Goal: Information Seeking & Learning: Learn about a topic

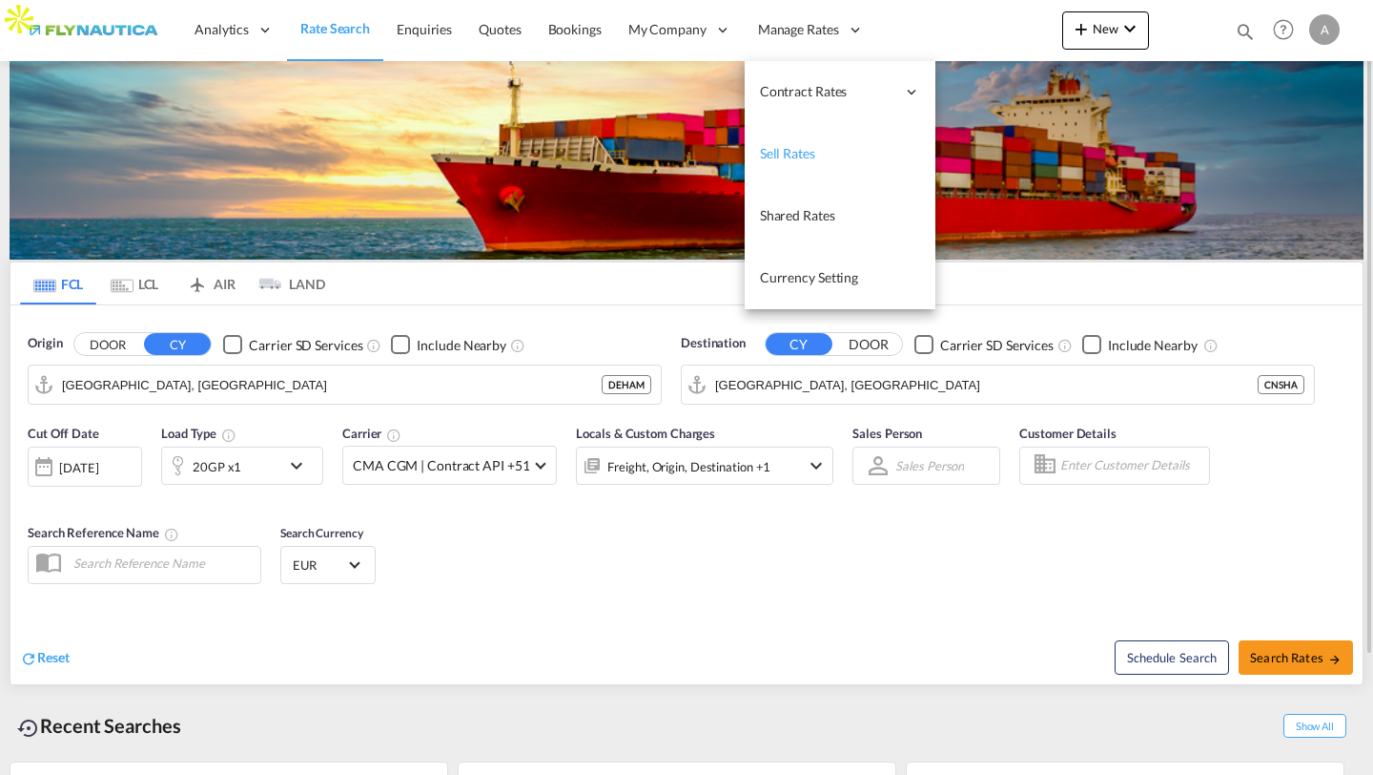
click at [801, 154] on span "Sell Rates" at bounding box center [787, 153] width 55 height 16
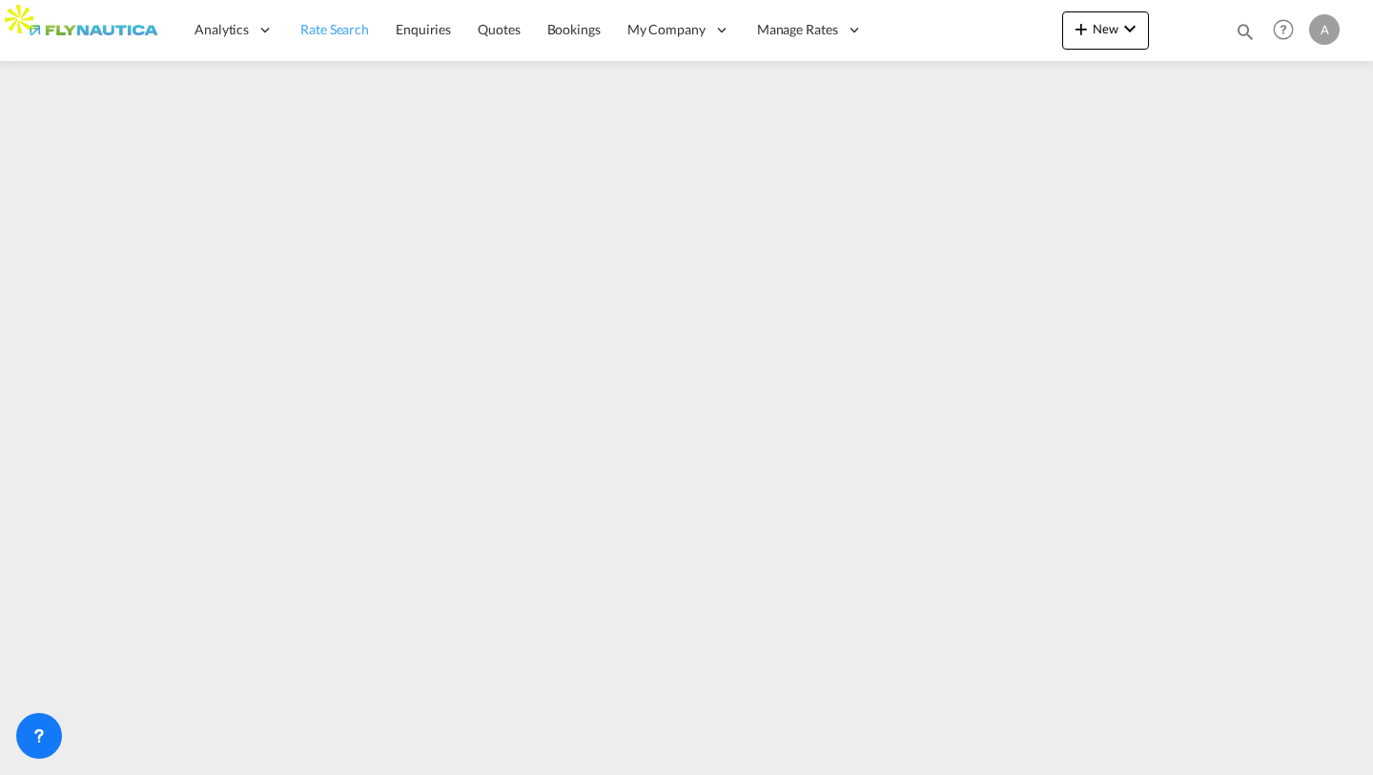
click at [312, 33] on span "Rate Search" at bounding box center [334, 29] width 69 height 16
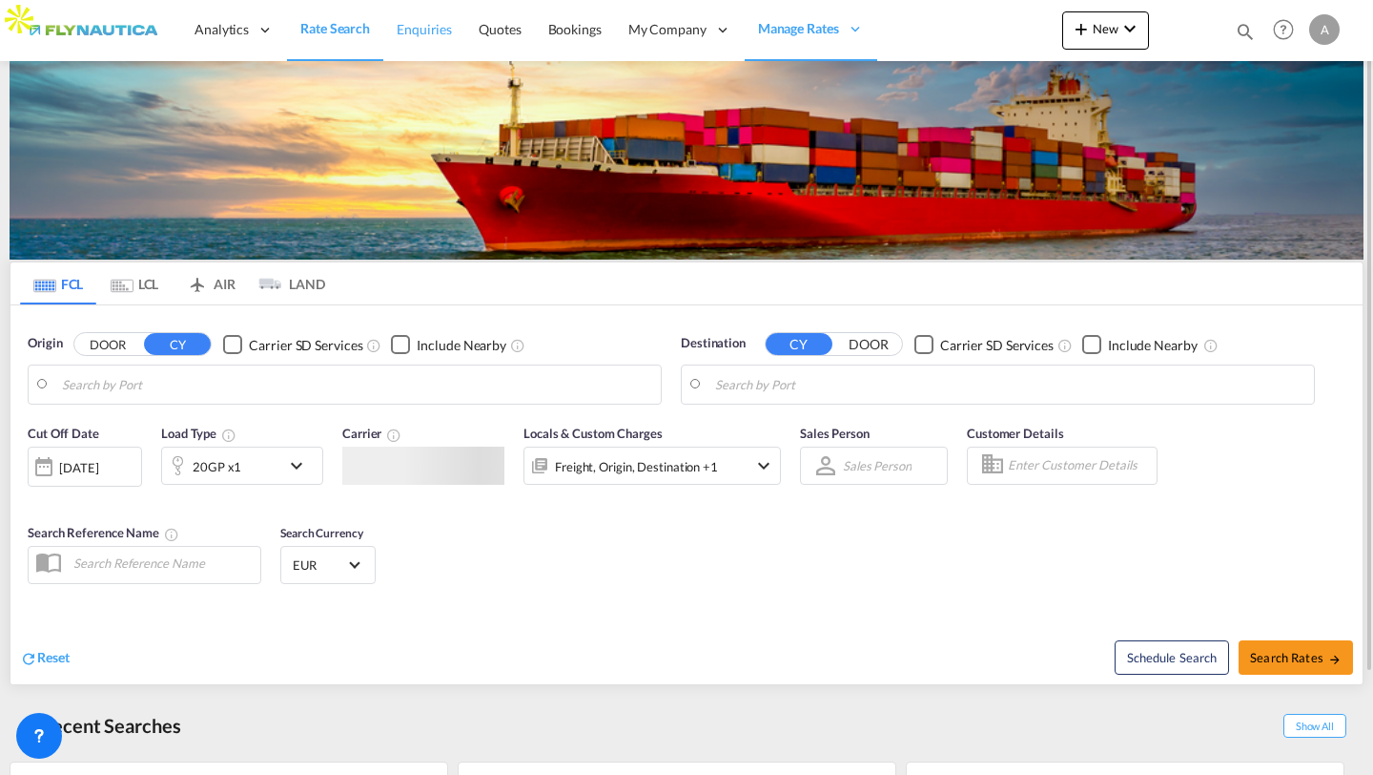
click at [401, 34] on span "Enquiries" at bounding box center [424, 29] width 55 height 16
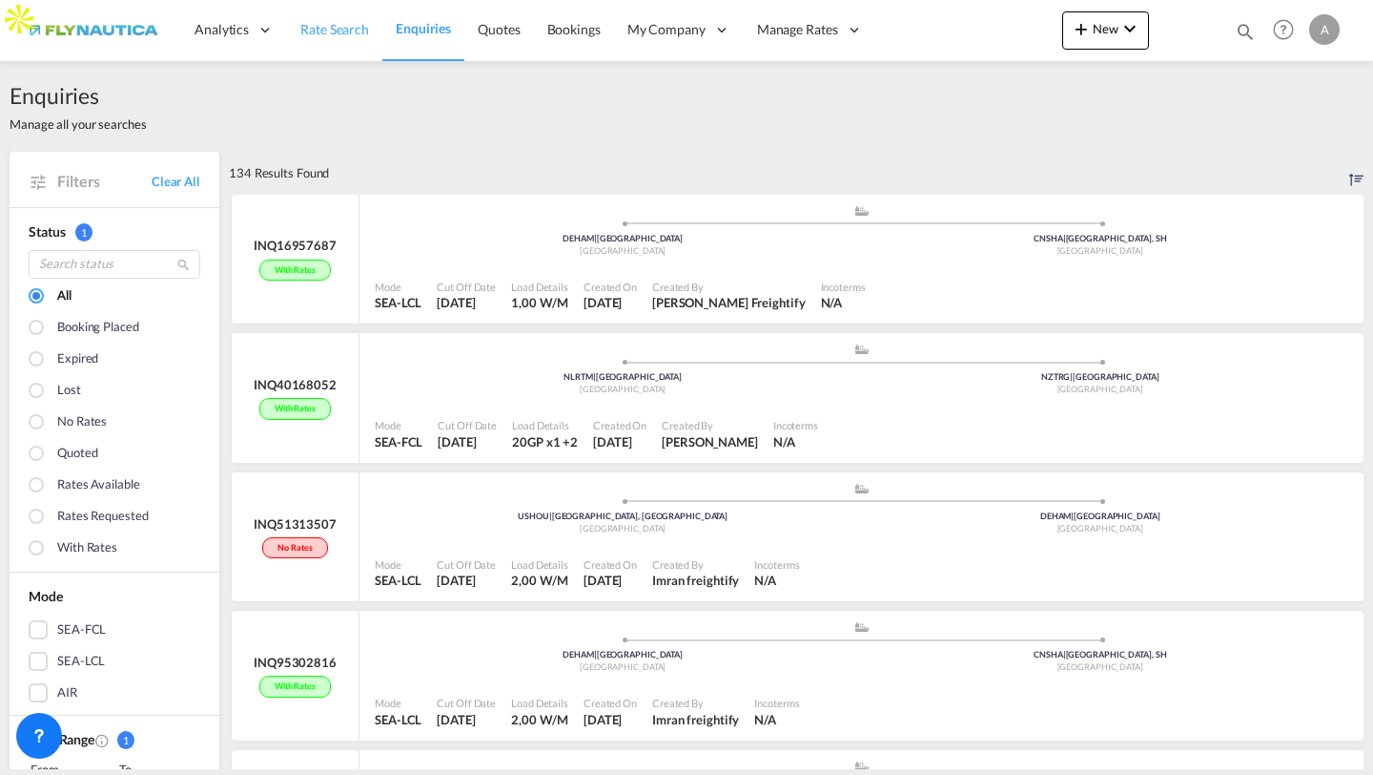
click at [350, 33] on span "Rate Search" at bounding box center [334, 29] width 69 height 16
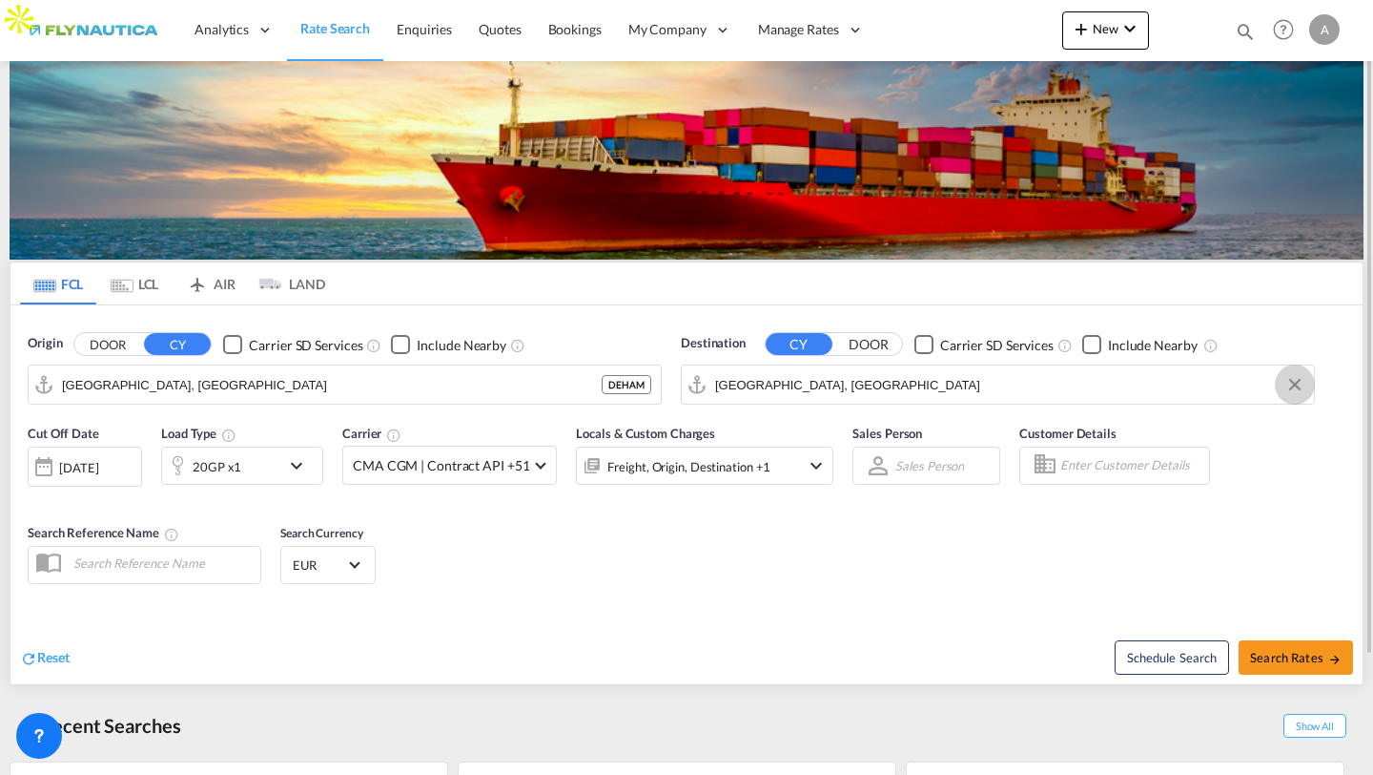
click at [1292, 388] on button "Clear Input" at bounding box center [1295, 384] width 29 height 29
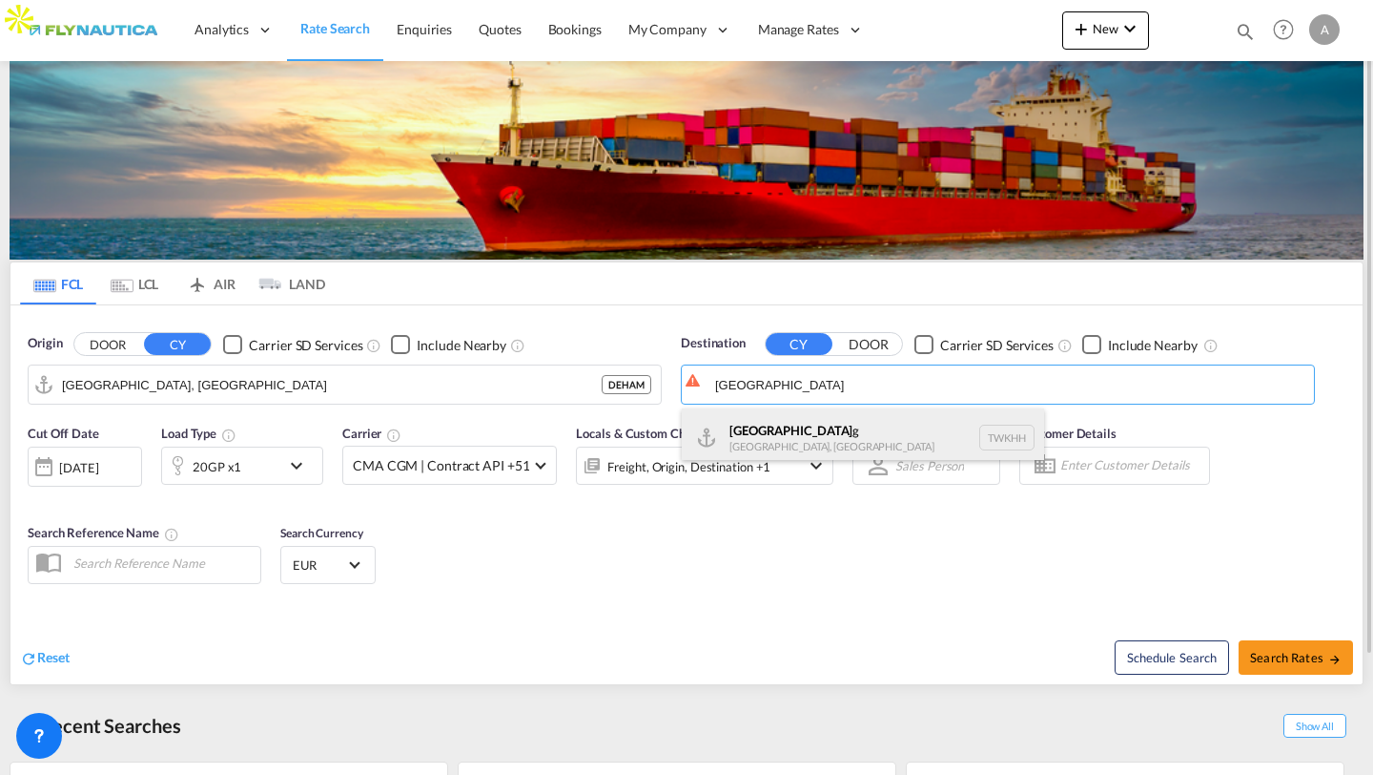
click at [895, 433] on div "[GEOGRAPHIC_DATA] g [GEOGRAPHIC_DATA], Province of [GEOGRAPHIC_DATA] [GEOGRAPHI…" at bounding box center [863, 436] width 362 height 57
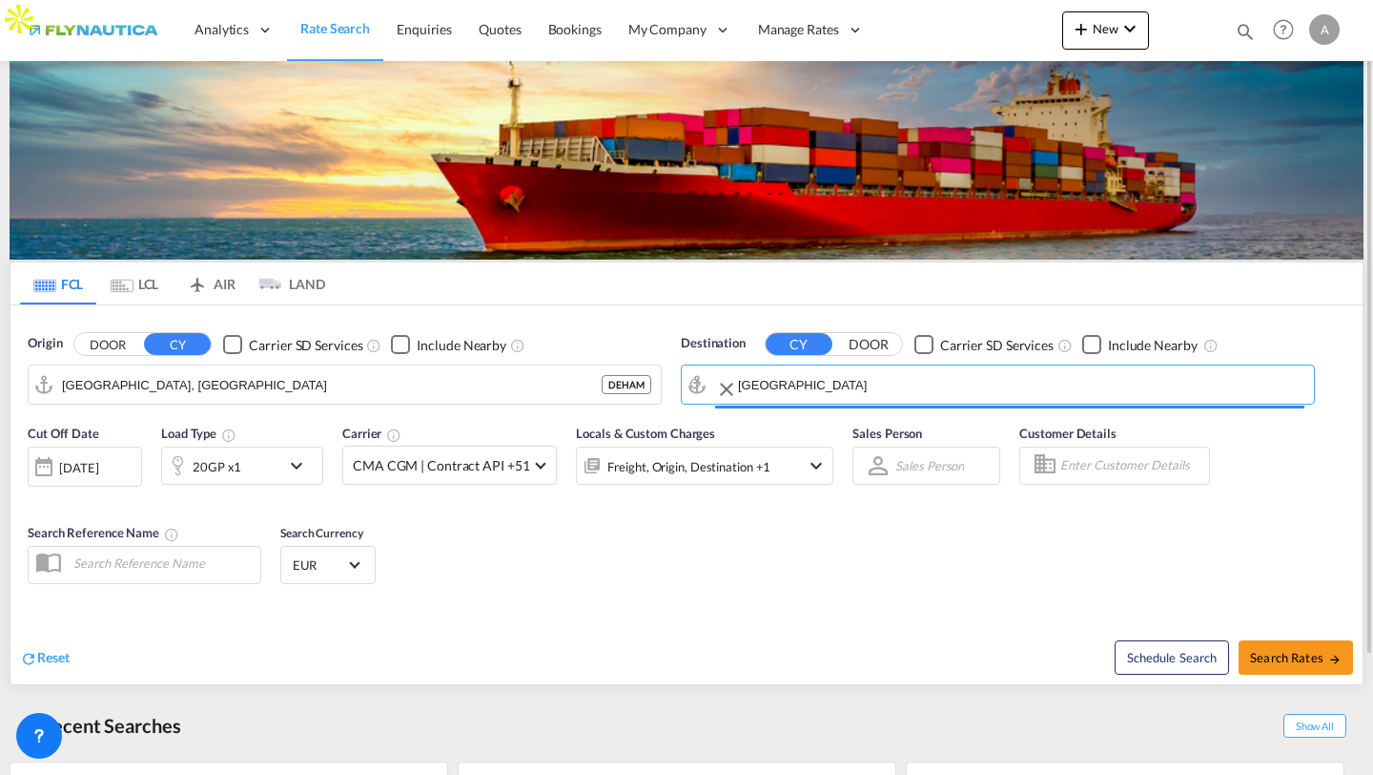
type input "[GEOGRAPHIC_DATA], TWKHH"
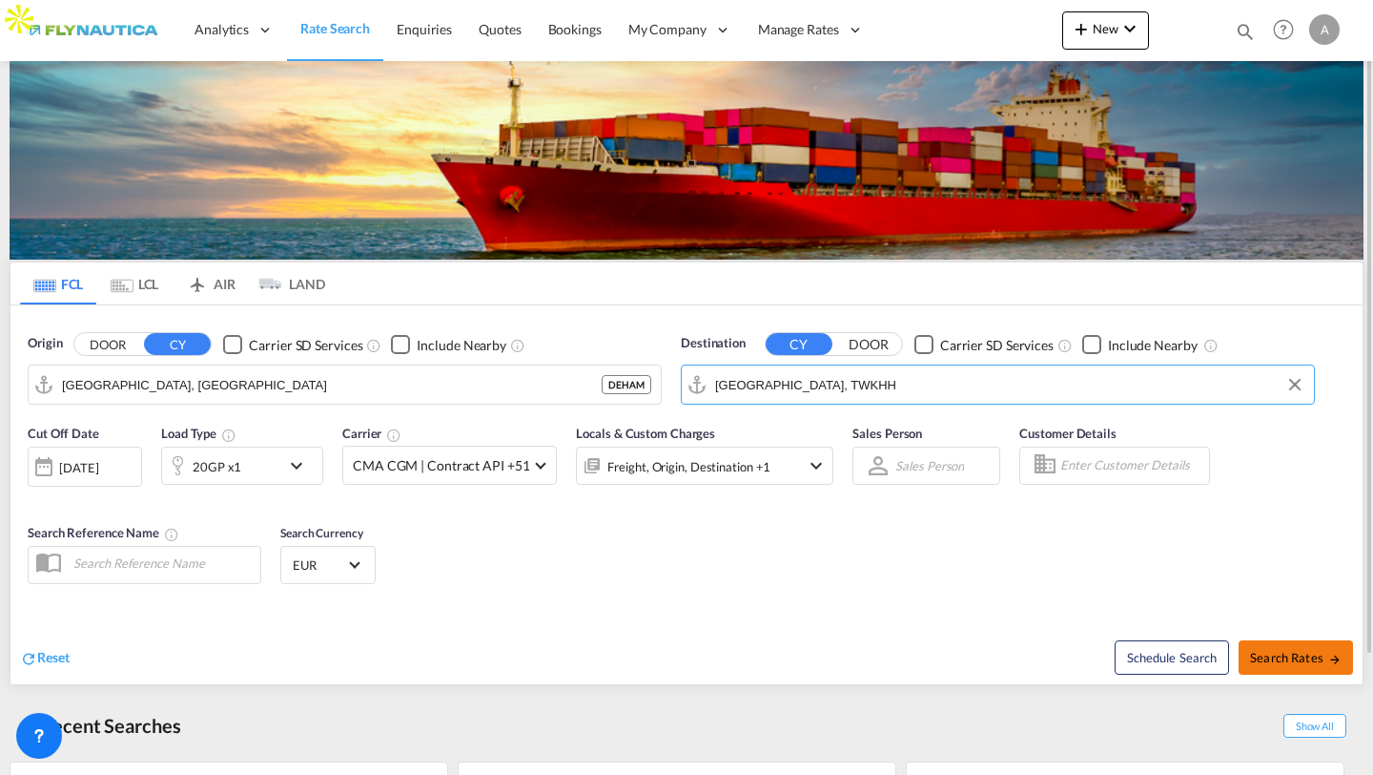
click at [1283, 652] on span "Search Rates" at bounding box center [1296, 657] width 92 height 15
type input "DEHAM to TWKHH / [DATE]"
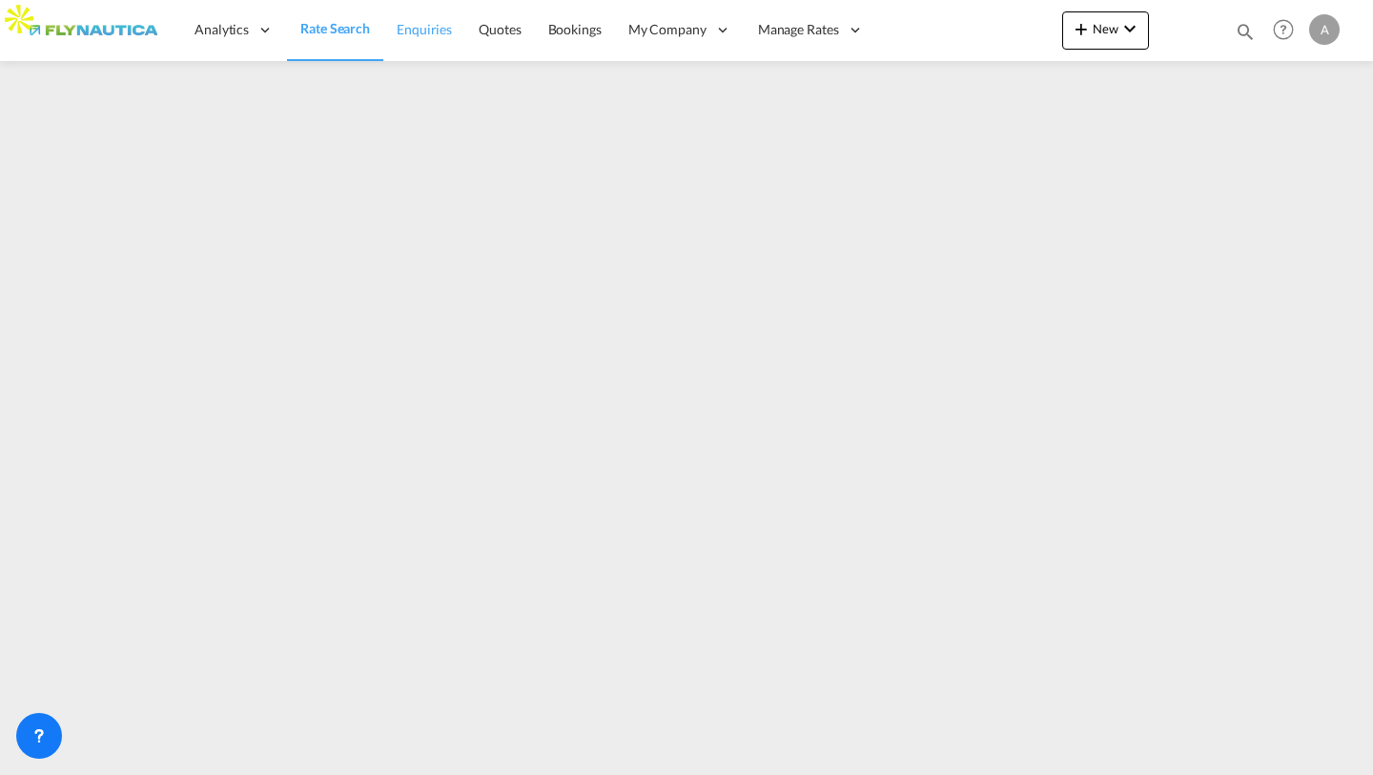
click at [421, 33] on span "Enquiries" at bounding box center [424, 29] width 55 height 16
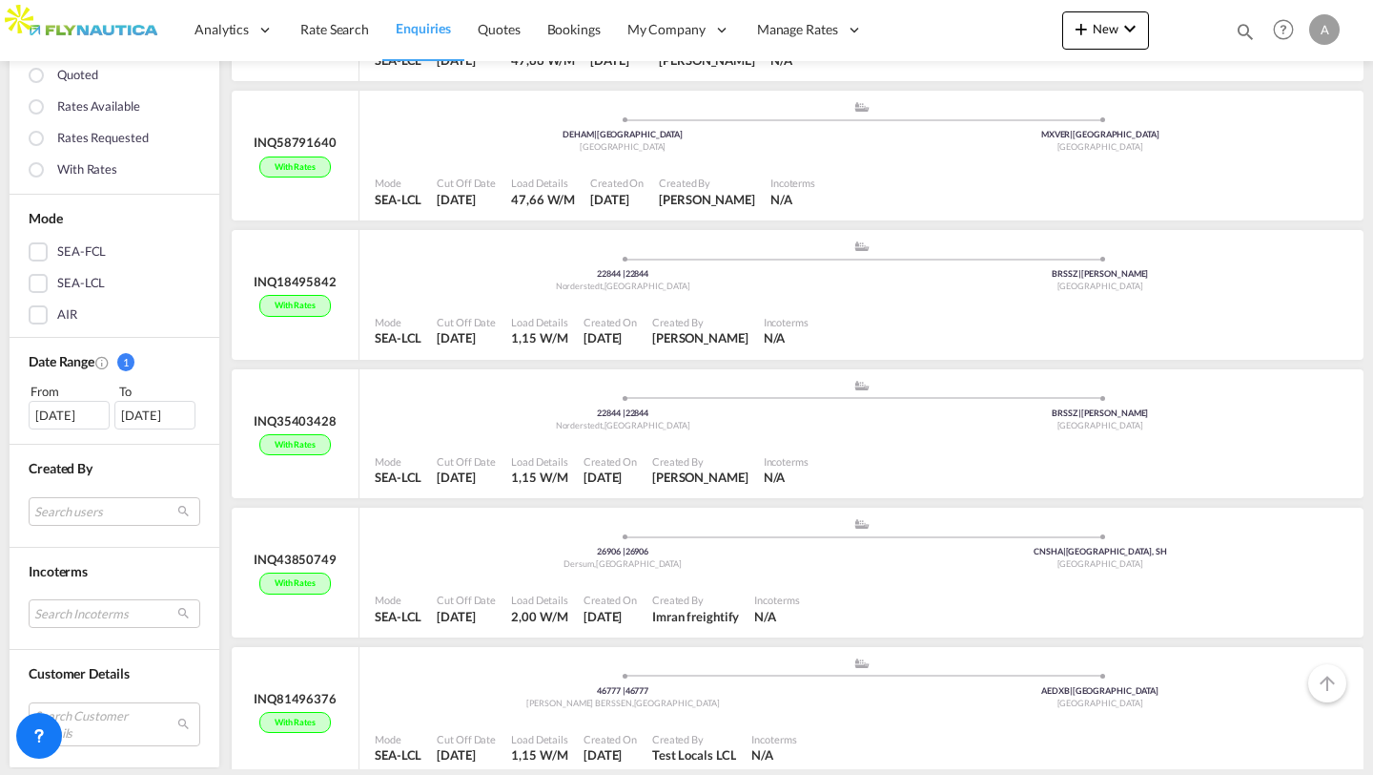
scroll to position [803, 0]
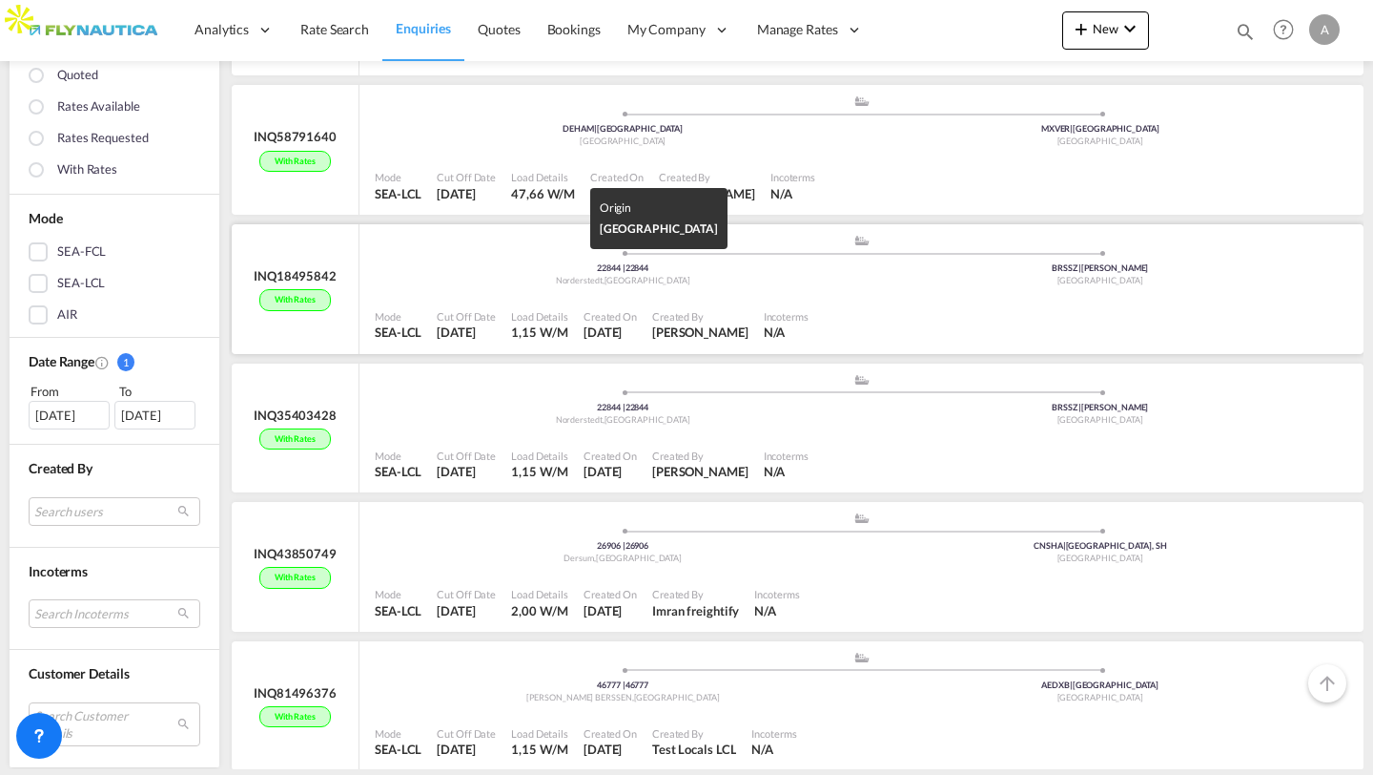
click at [560, 267] on div "22844 | 22844" at bounding box center [623, 268] width 478 height 12
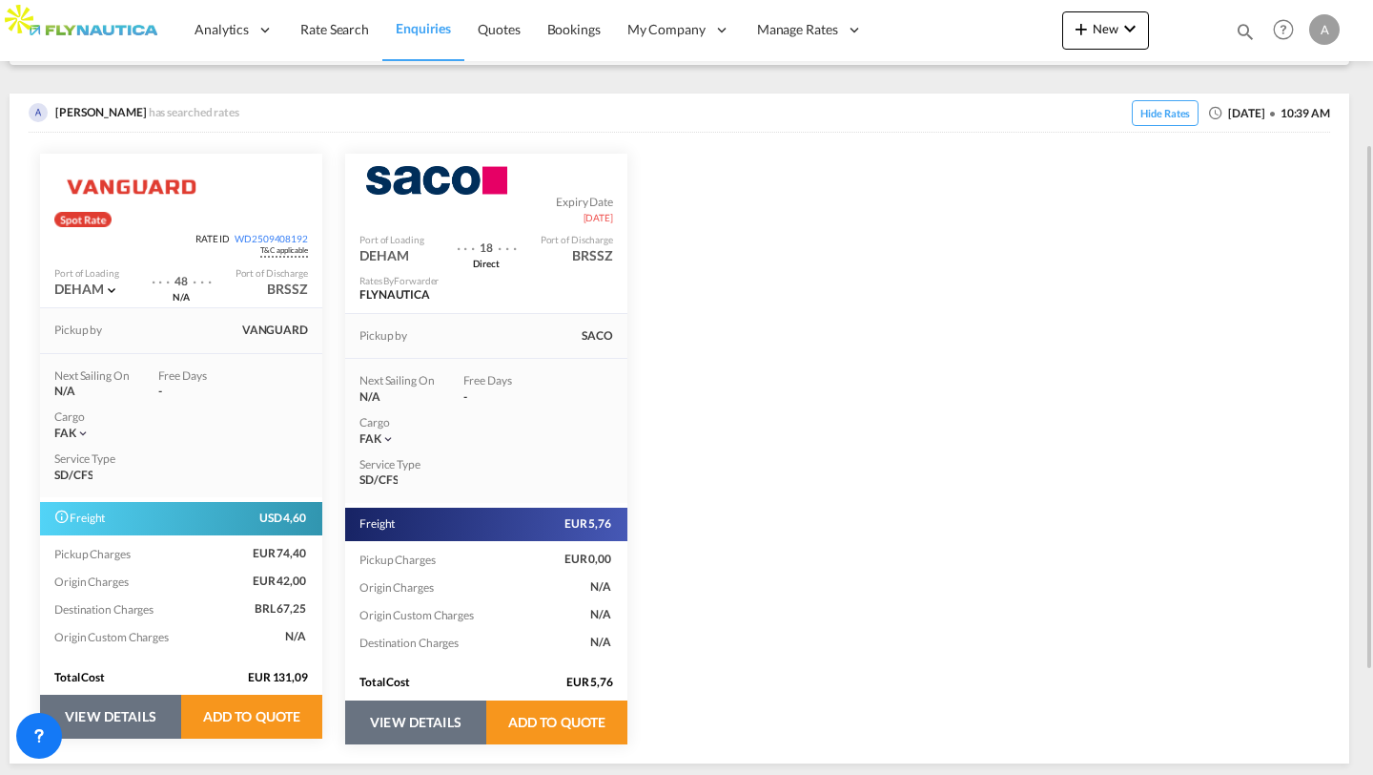
scroll to position [363, 0]
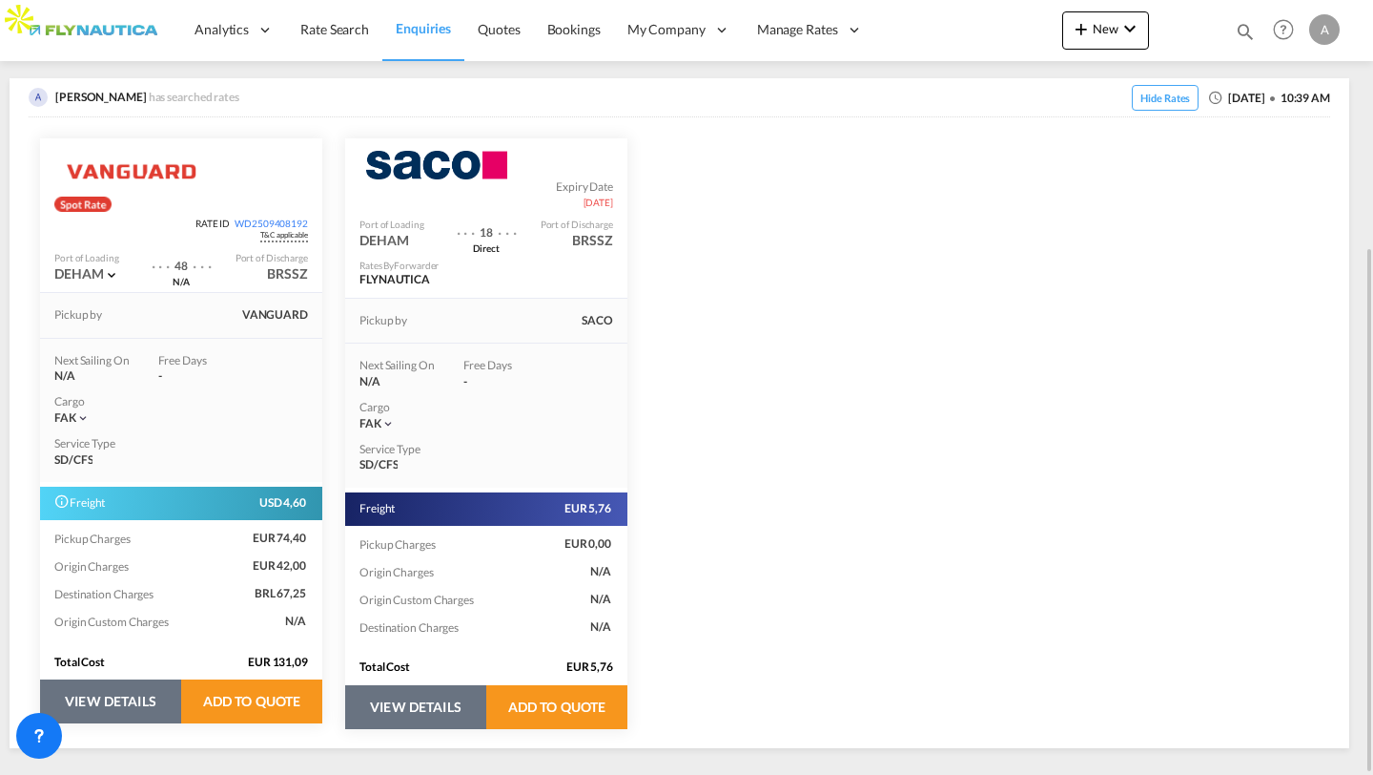
click at [431, 691] on button "VIEW DETAILS" at bounding box center [415, 707] width 141 height 44
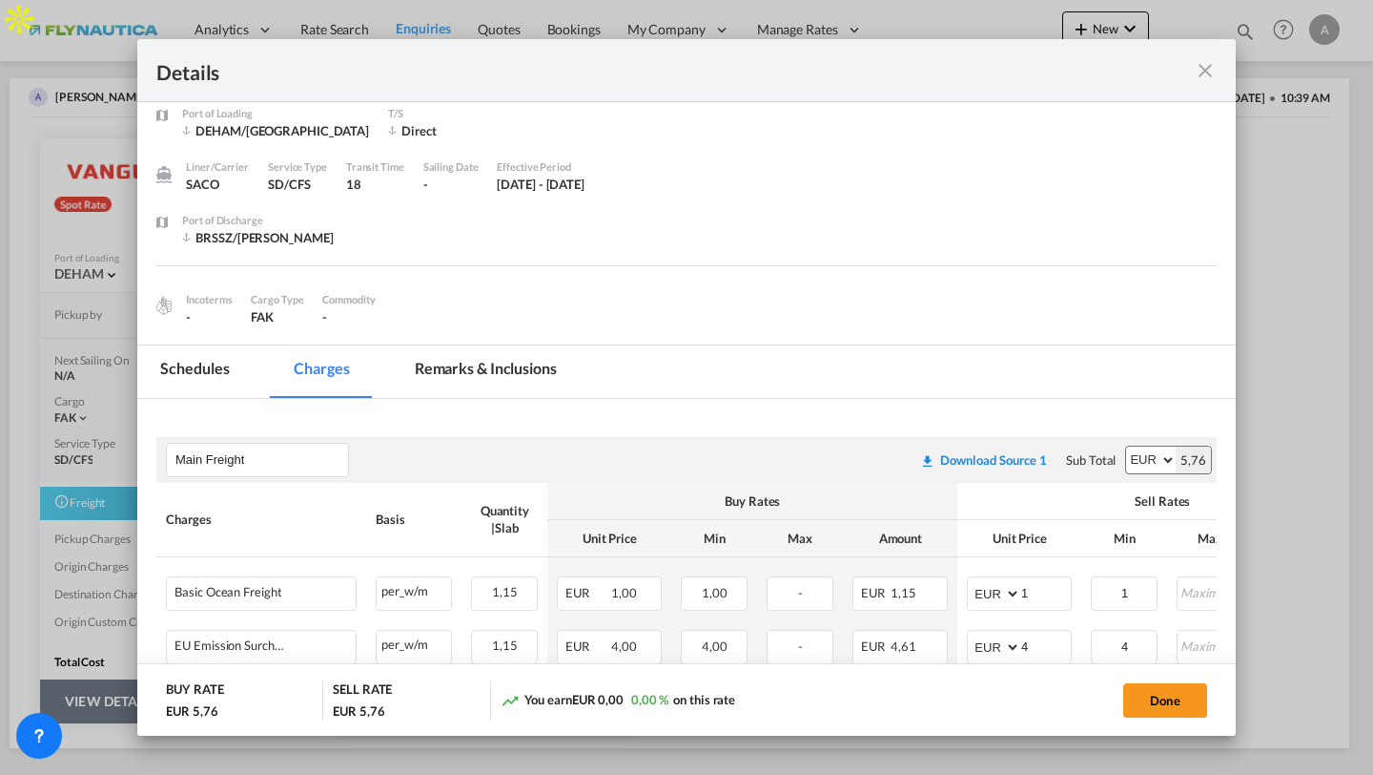
scroll to position [0, 0]
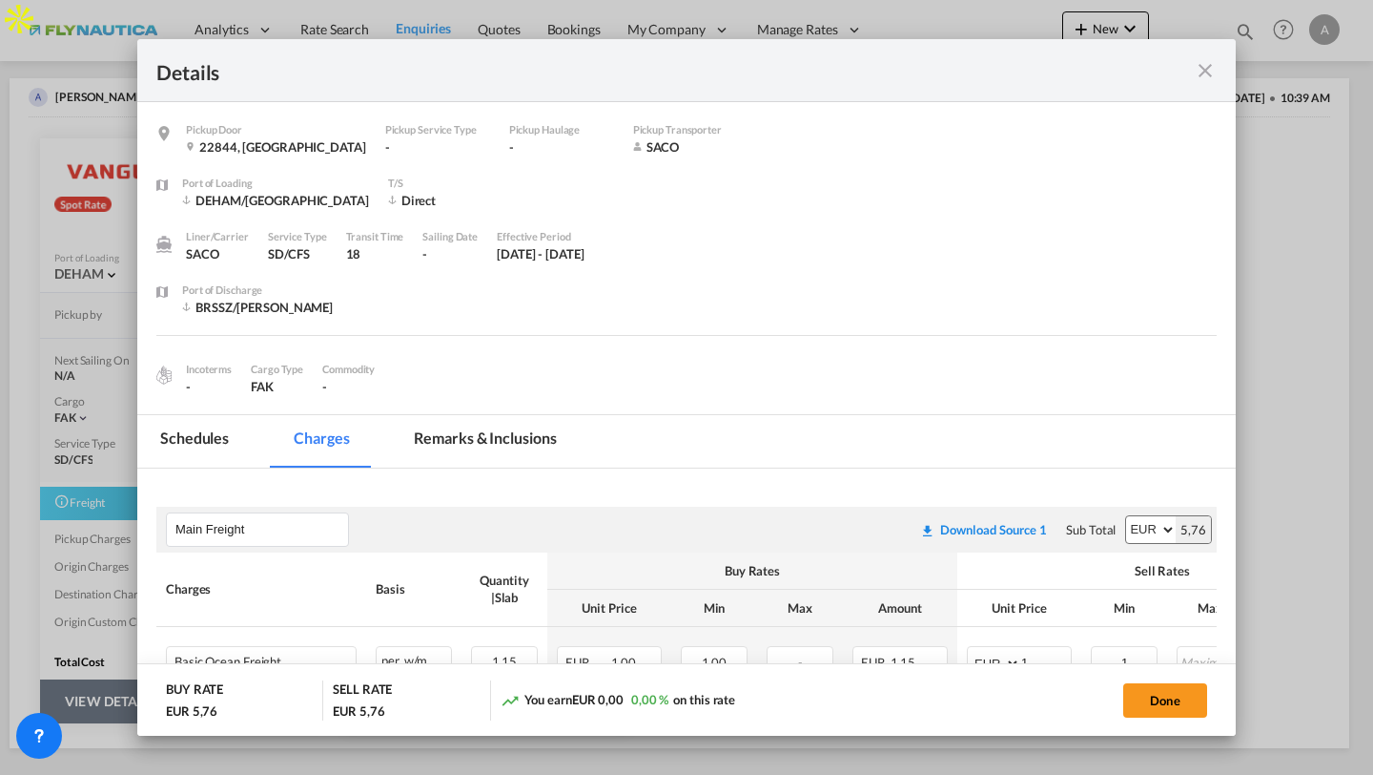
click at [1208, 78] on md-icon "icon-close fg-AAA8AD m-0 cursor" at bounding box center [1205, 70] width 23 height 23
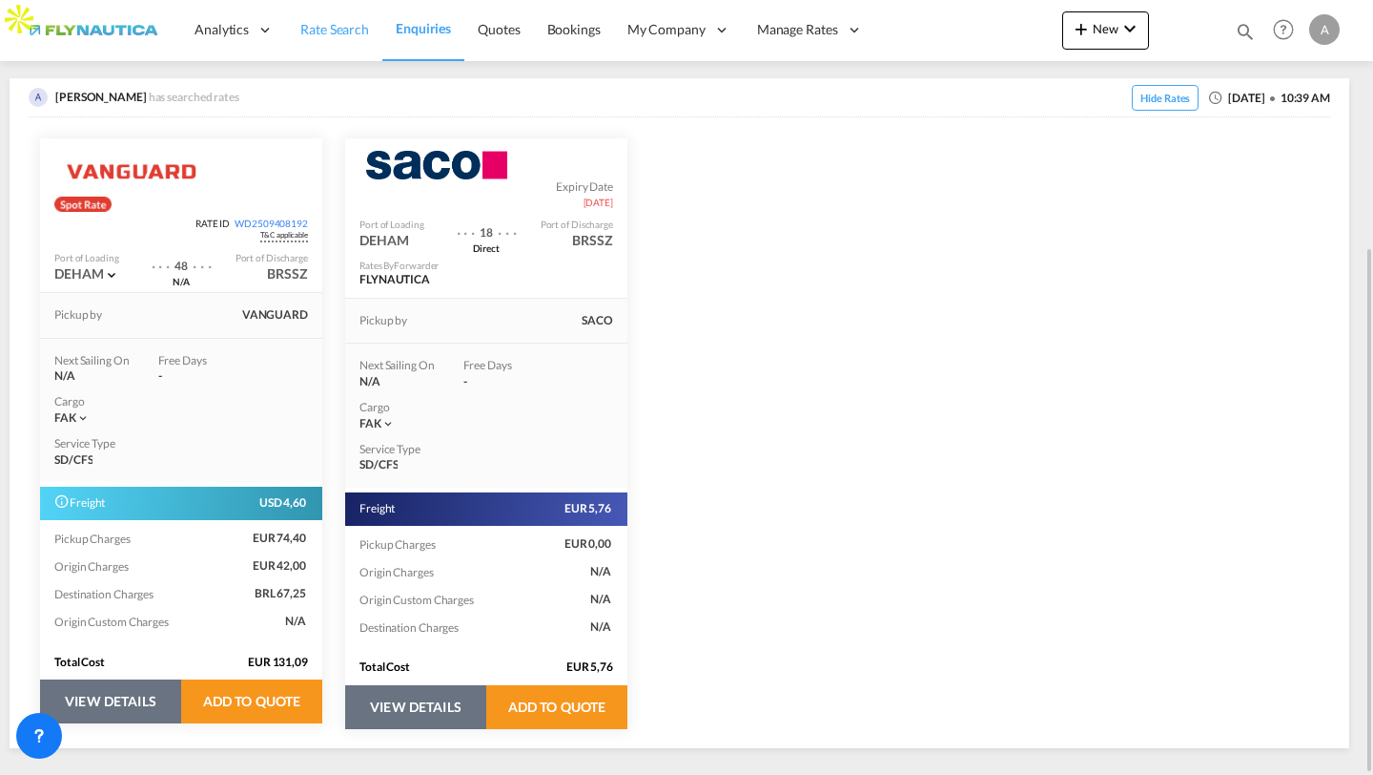
click at [320, 23] on span "Rate Search" at bounding box center [334, 29] width 69 height 16
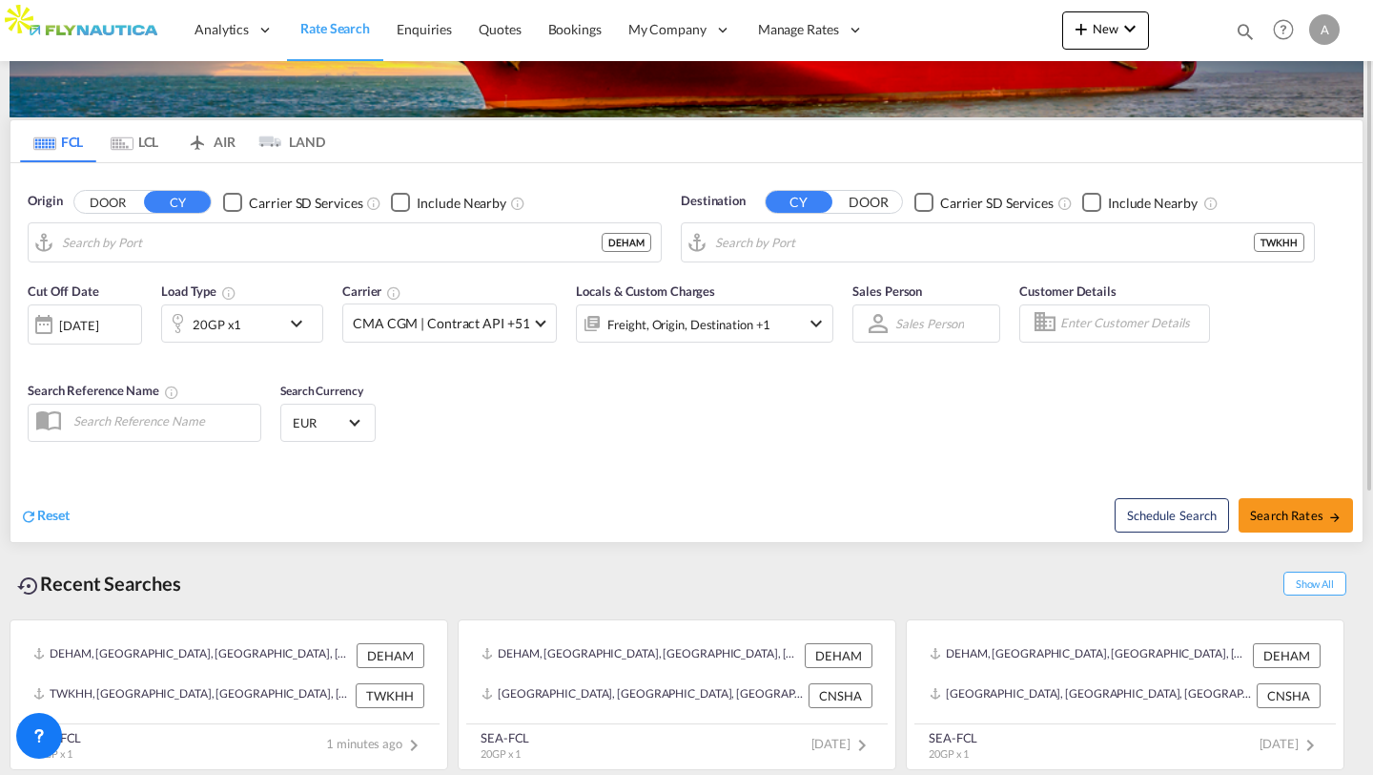
type input "[GEOGRAPHIC_DATA], [GEOGRAPHIC_DATA]"
type input "[GEOGRAPHIC_DATA], TWKHH"
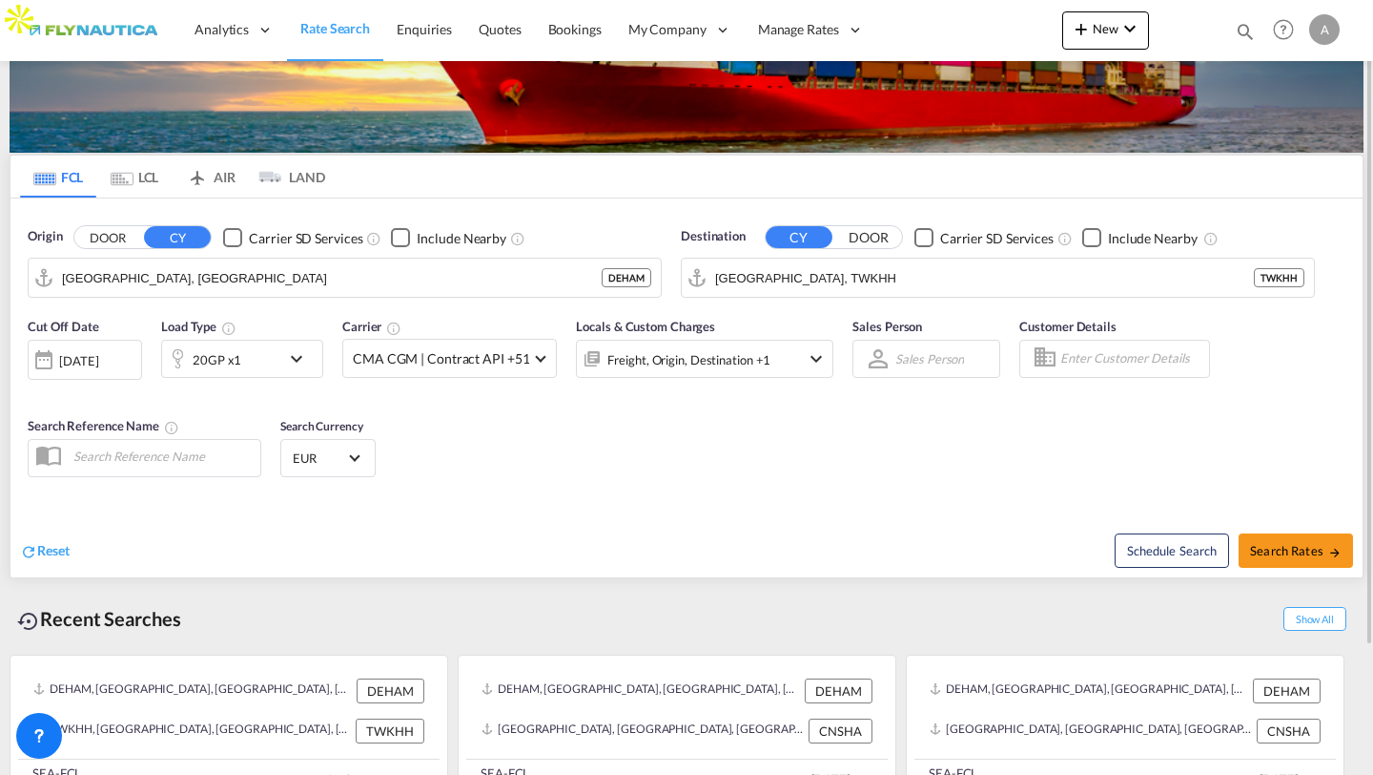
scroll to position [141, 0]
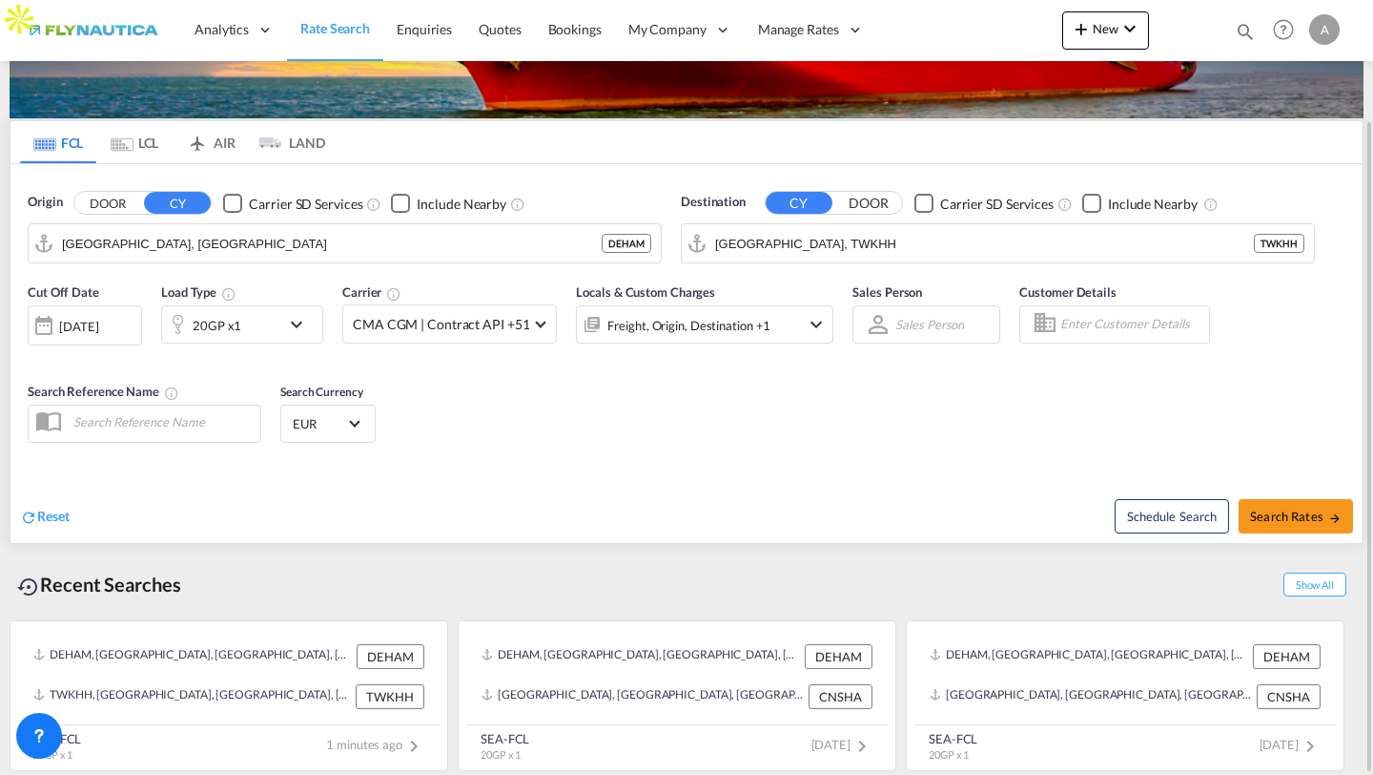
click at [136, 126] on md-tab-item "LCL" at bounding box center [134, 142] width 76 height 42
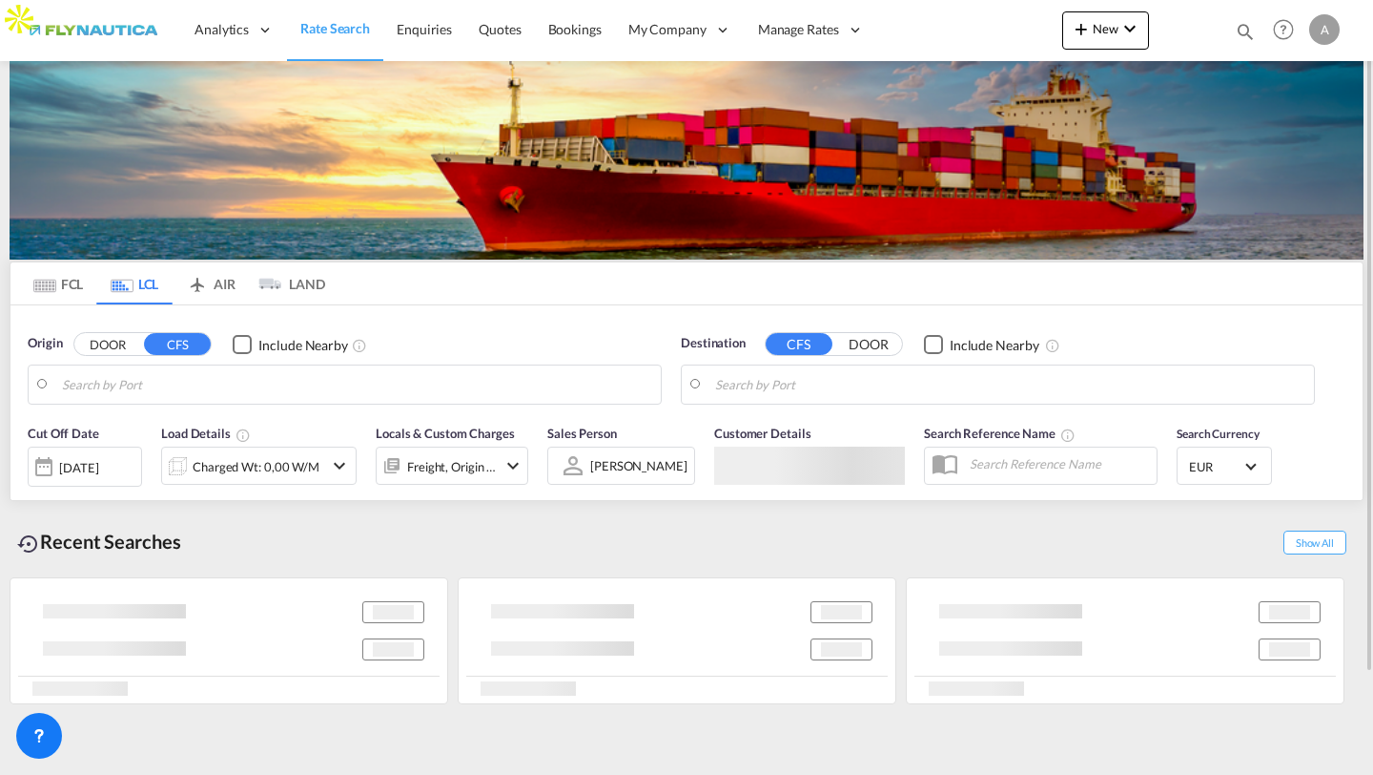
scroll to position [0, 0]
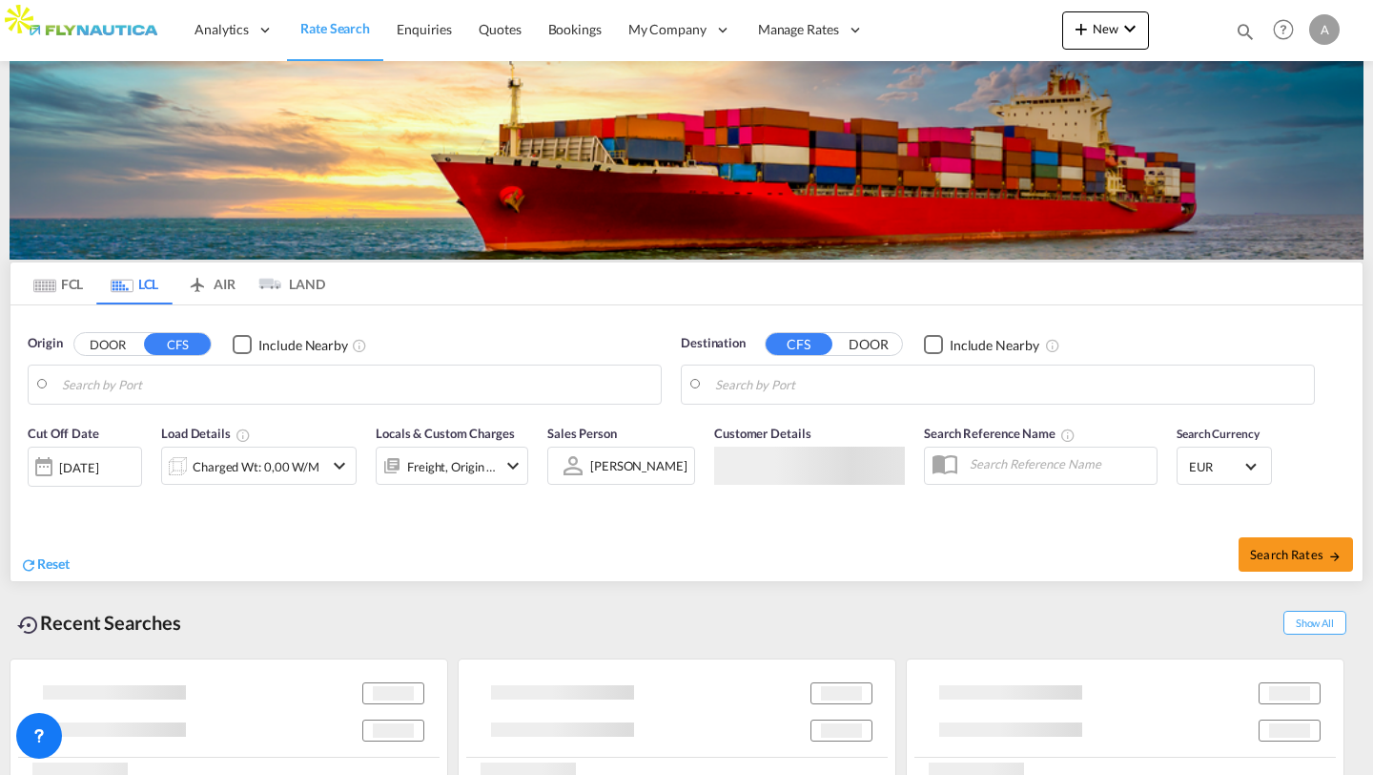
type input "DE-22844, [GEOGRAPHIC_DATA], [GEOGRAPHIC_DATA]"
type input "[PERSON_NAME], BRSSZ"
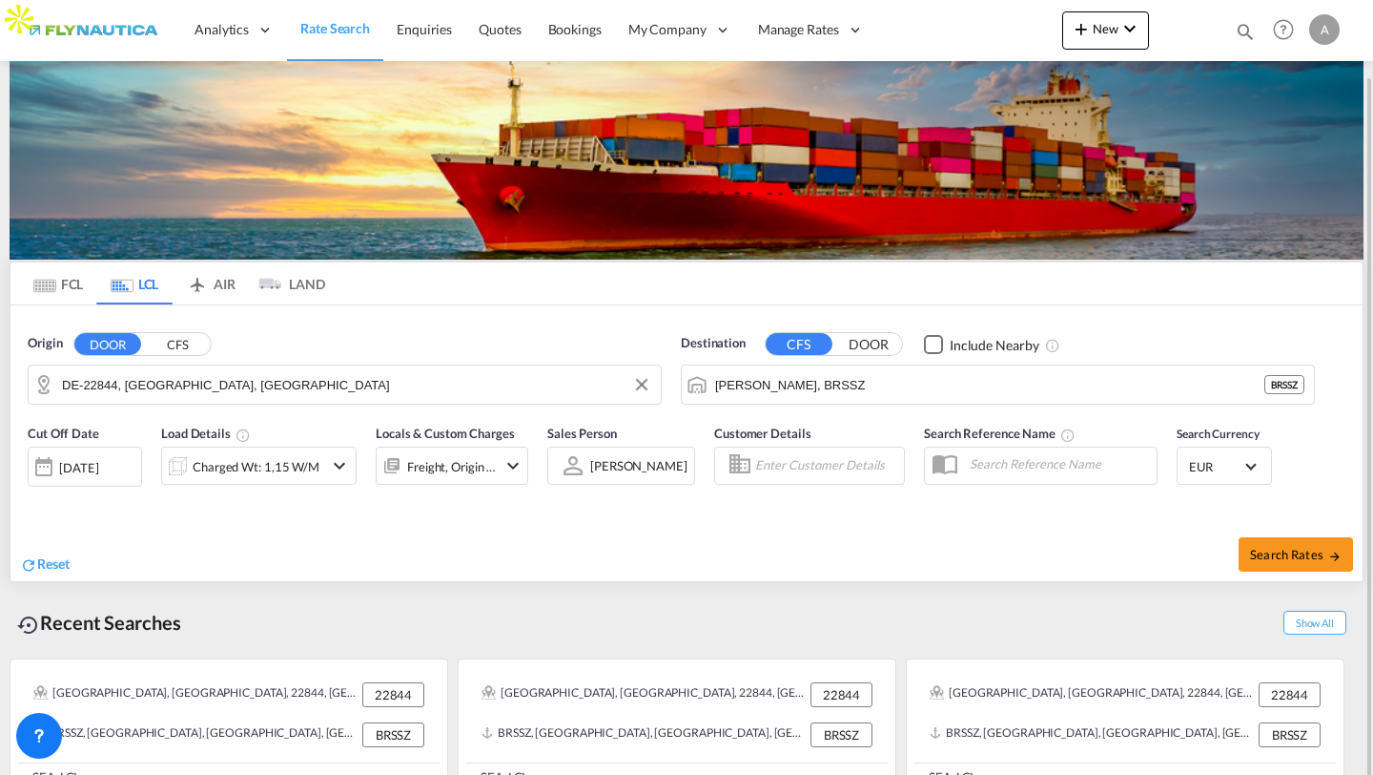
scroll to position [38, 0]
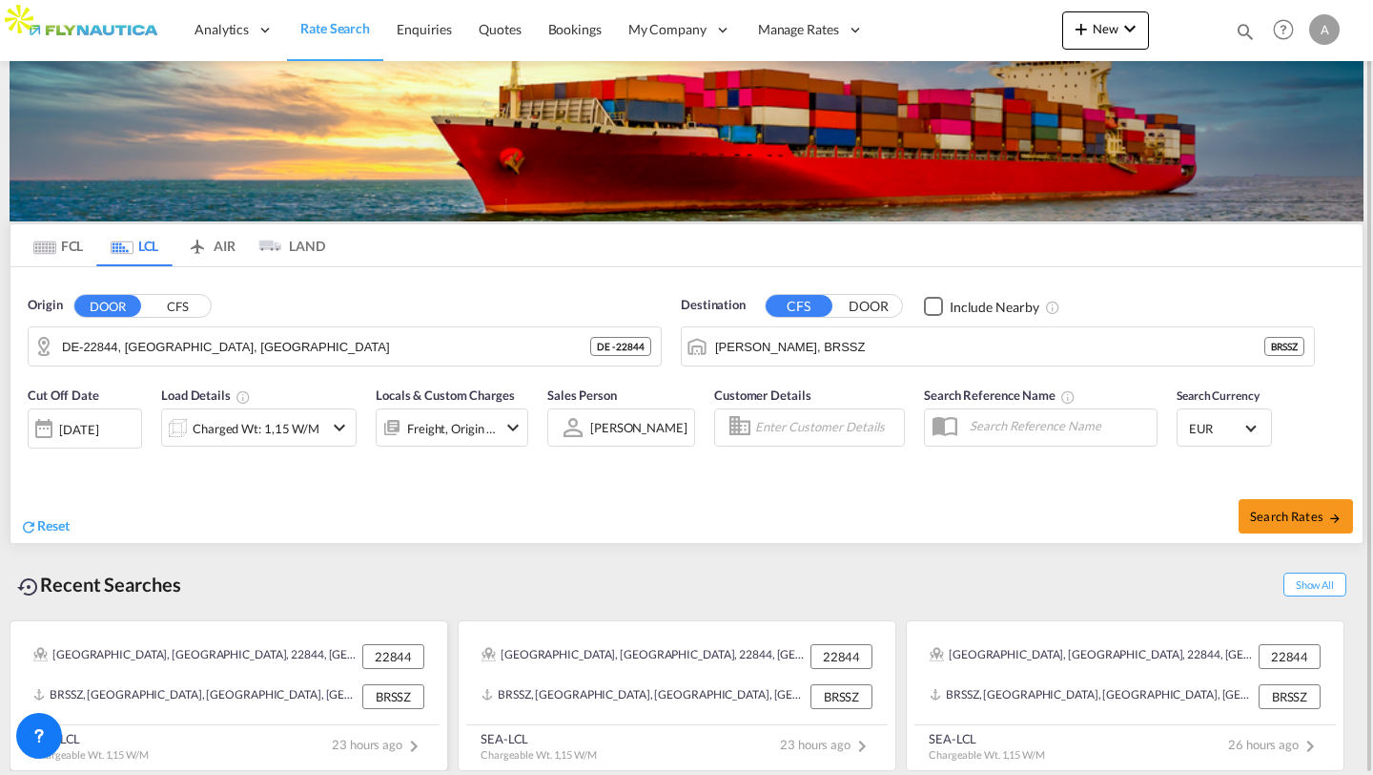
click at [252, 661] on div "[GEOGRAPHIC_DATA], [GEOGRAPHIC_DATA], 22844, [GEOGRAPHIC_DATA], [GEOGRAPHIC_DAT…" at bounding box center [195, 656] width 324 height 25
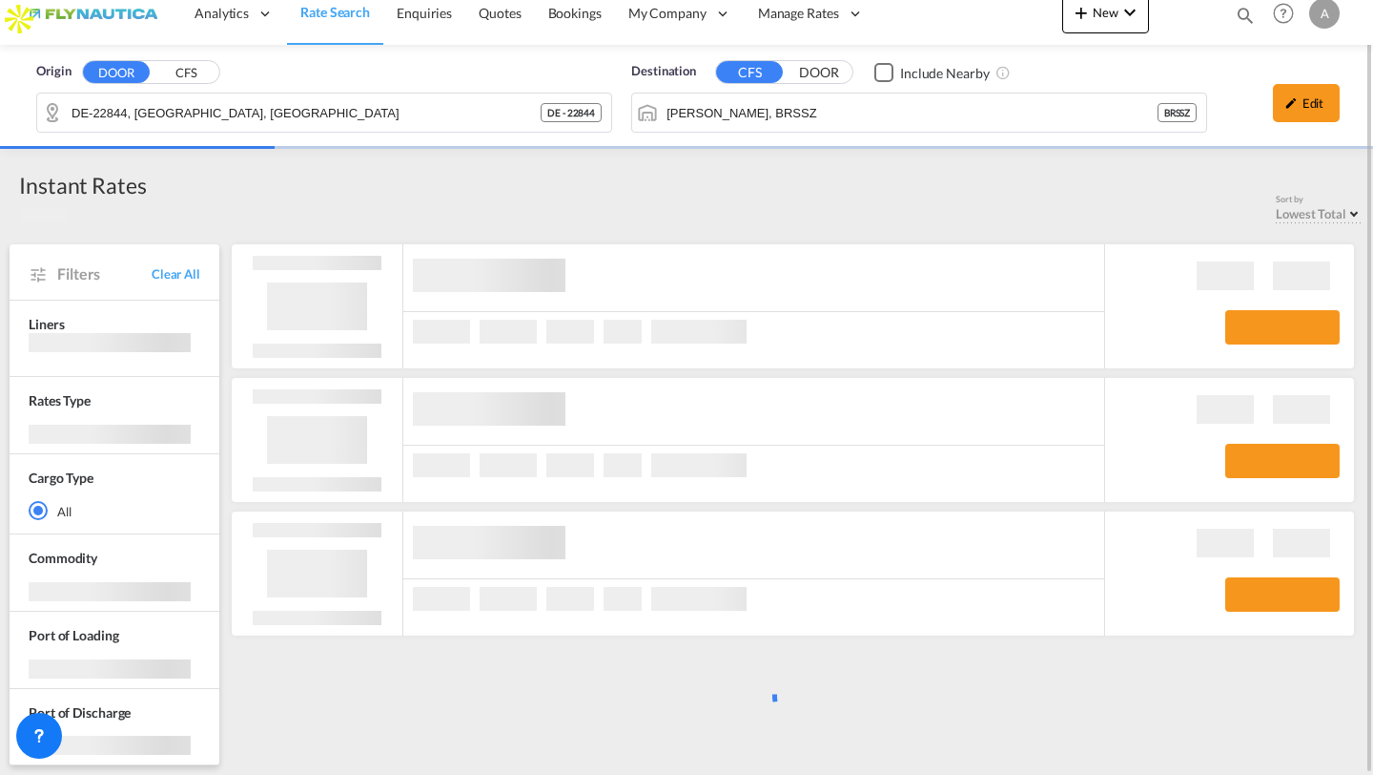
scroll to position [16, 0]
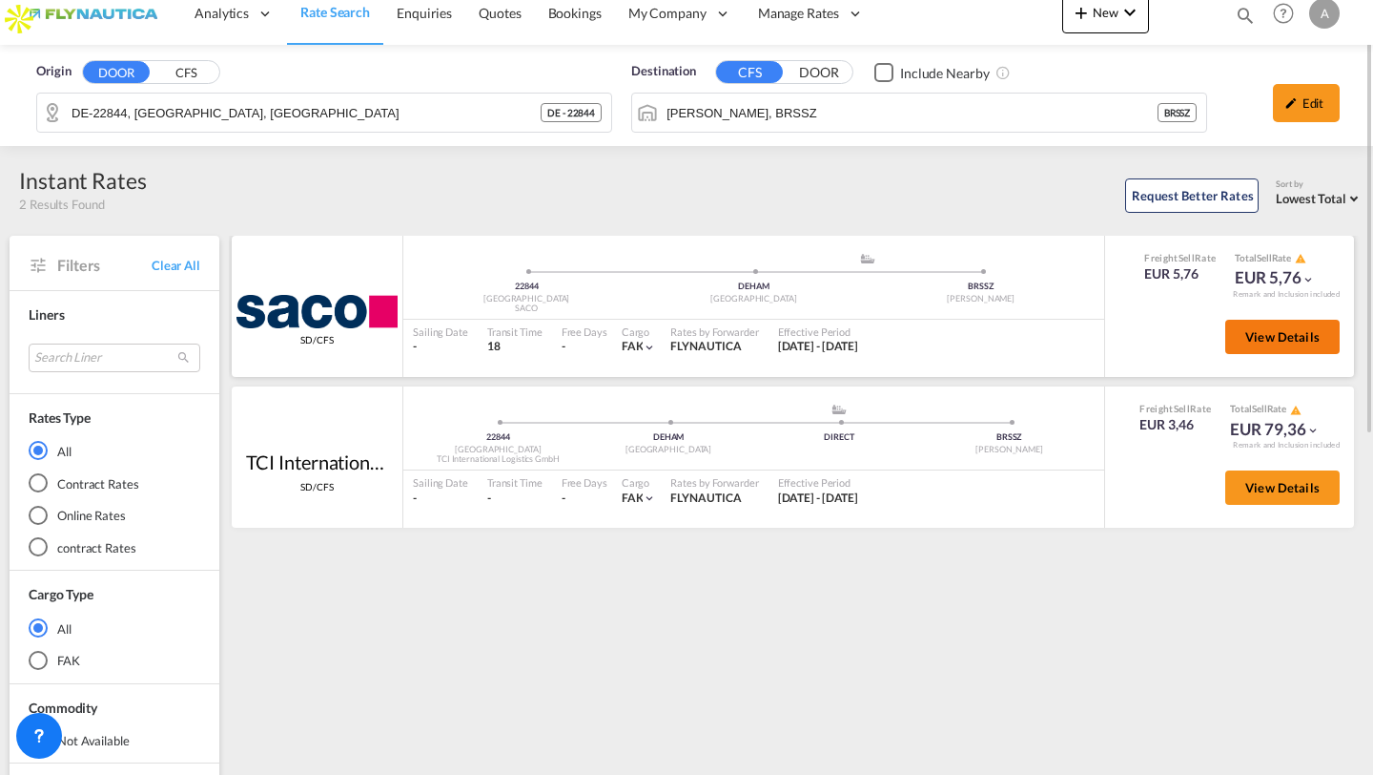
click at [1289, 324] on button "View Details" at bounding box center [1283, 337] width 114 height 34
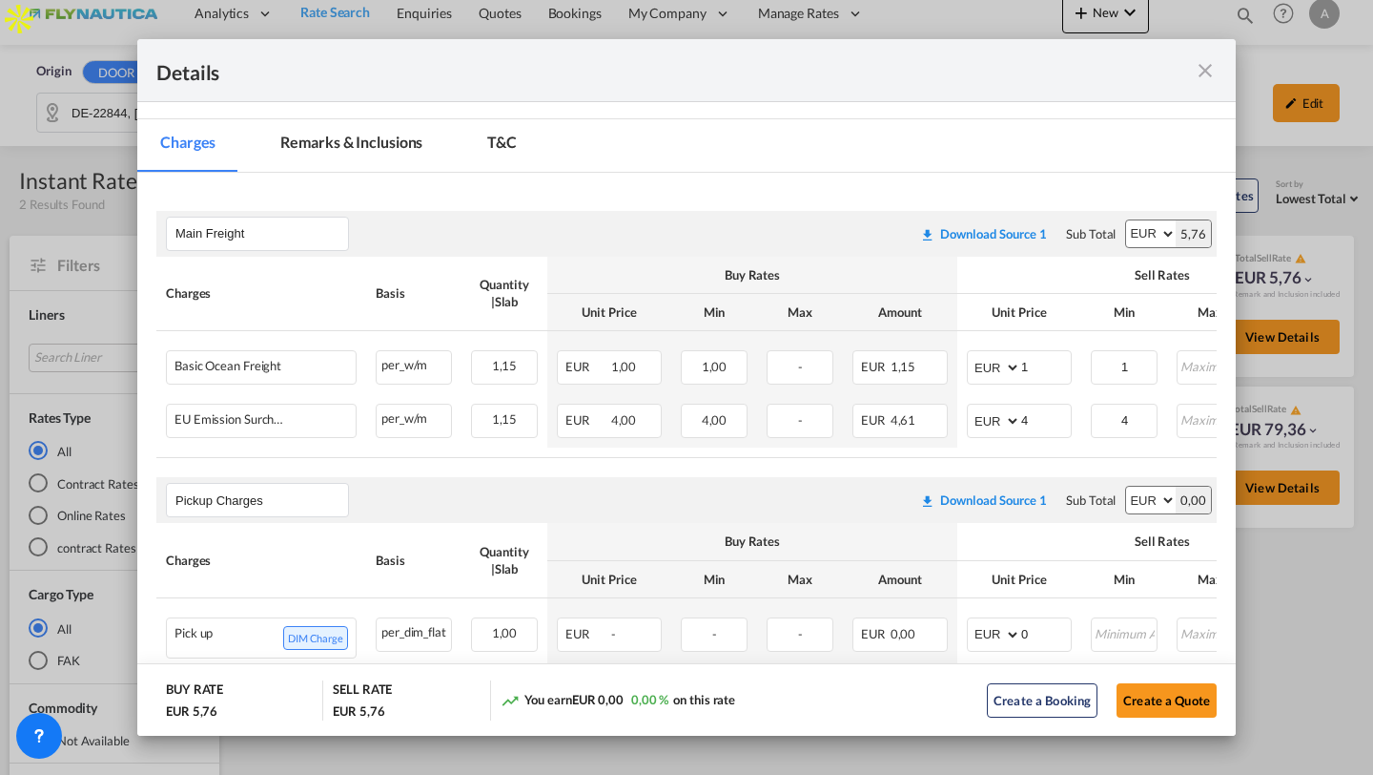
scroll to position [218, 0]
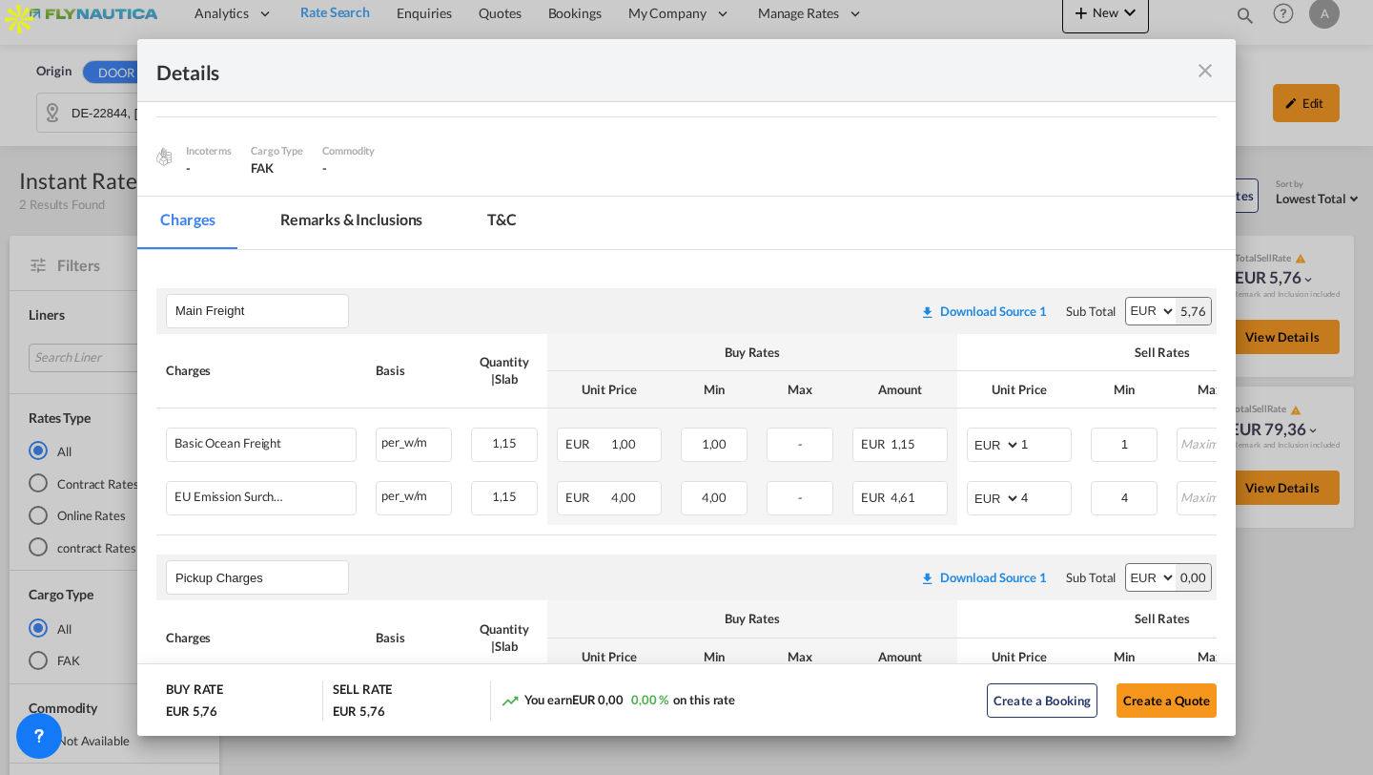
click at [335, 220] on md-tab-item "Remarks & Inclusions" at bounding box center [352, 222] width 188 height 52
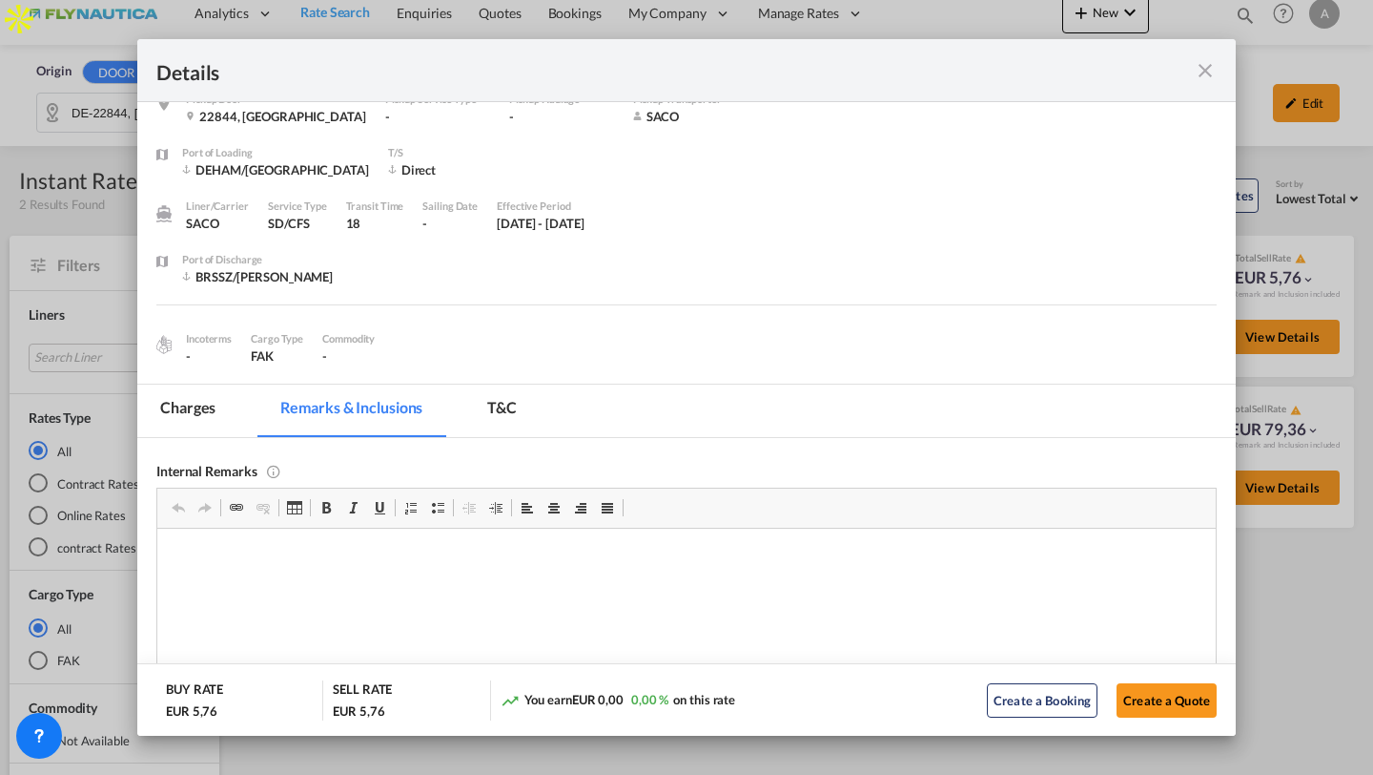
scroll to position [0, 0]
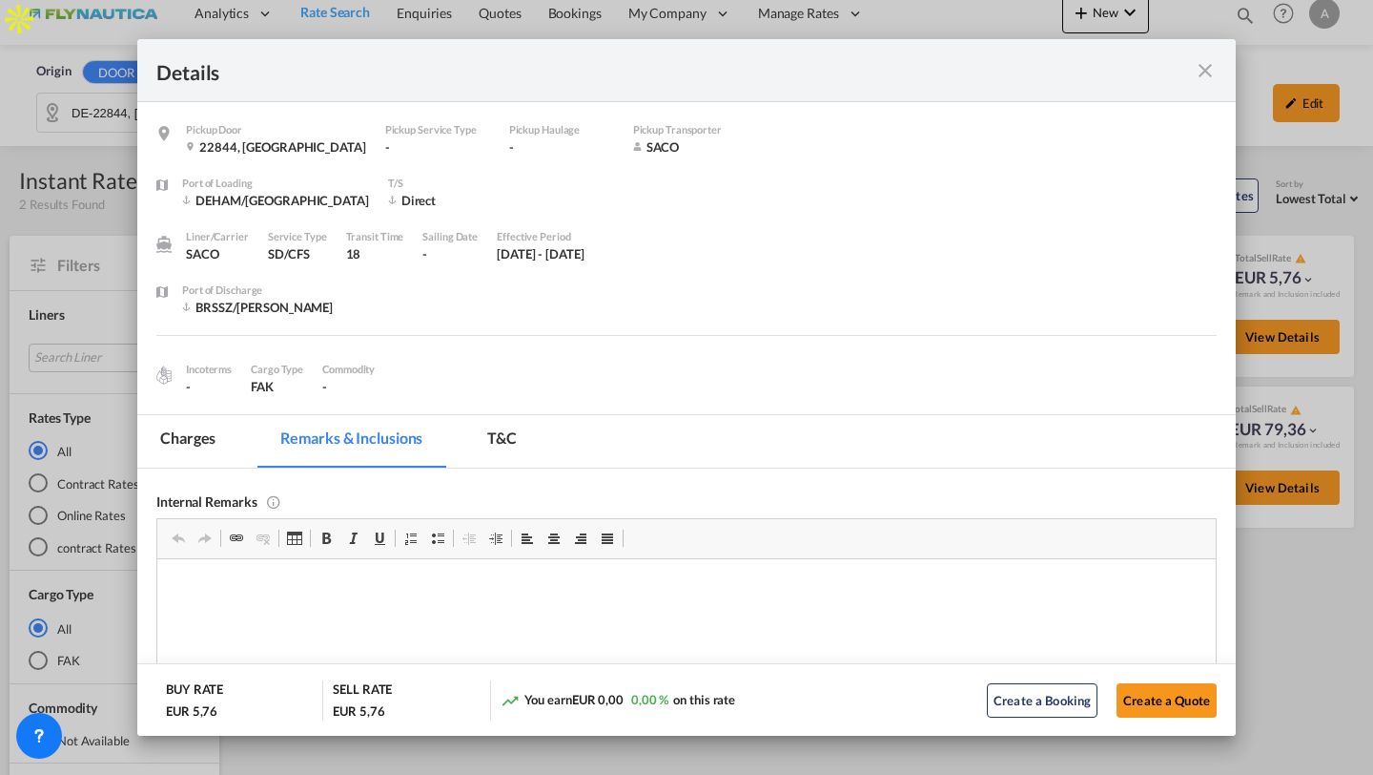
click at [1201, 65] on md-icon "icon-close fg-AAA8AD m-0 cursor" at bounding box center [1205, 70] width 23 height 23
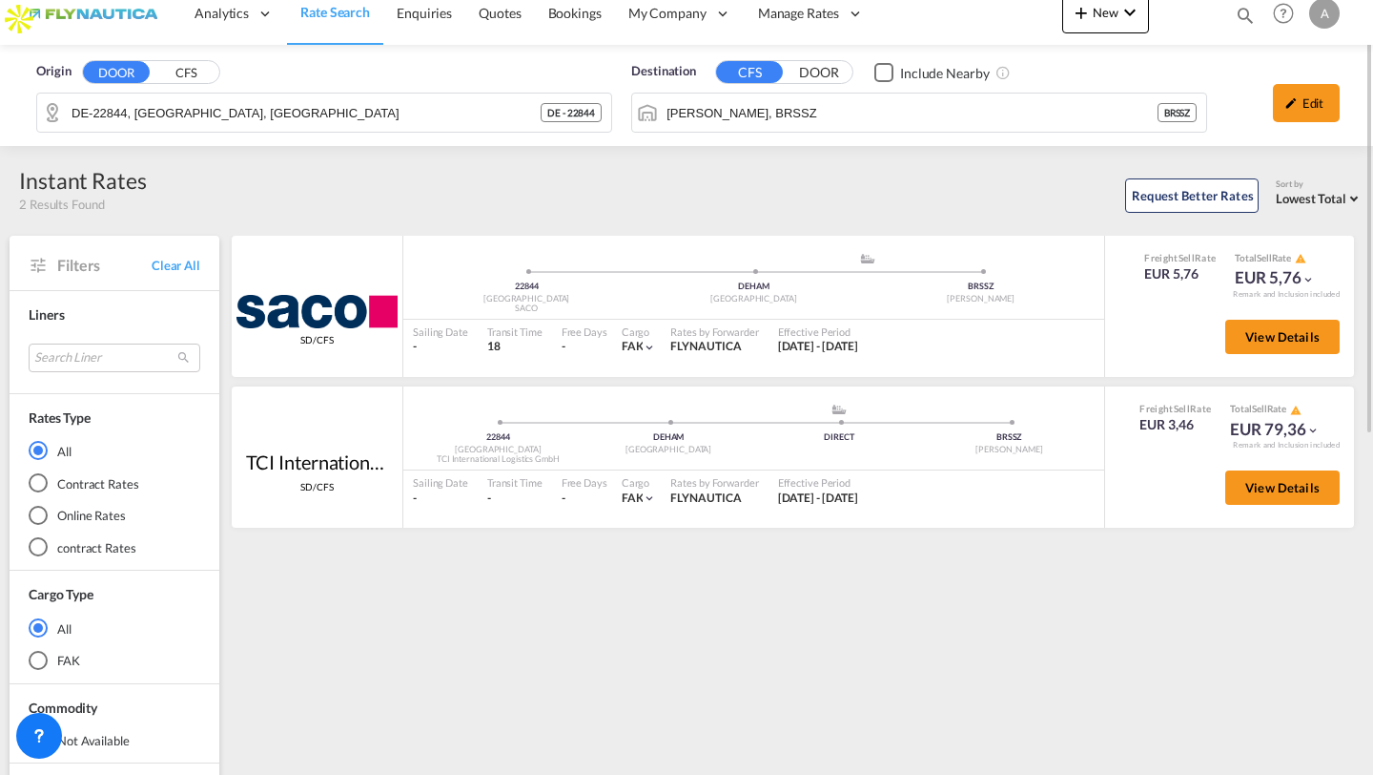
click at [334, 26] on link "Rate Search" at bounding box center [335, 14] width 96 height 62
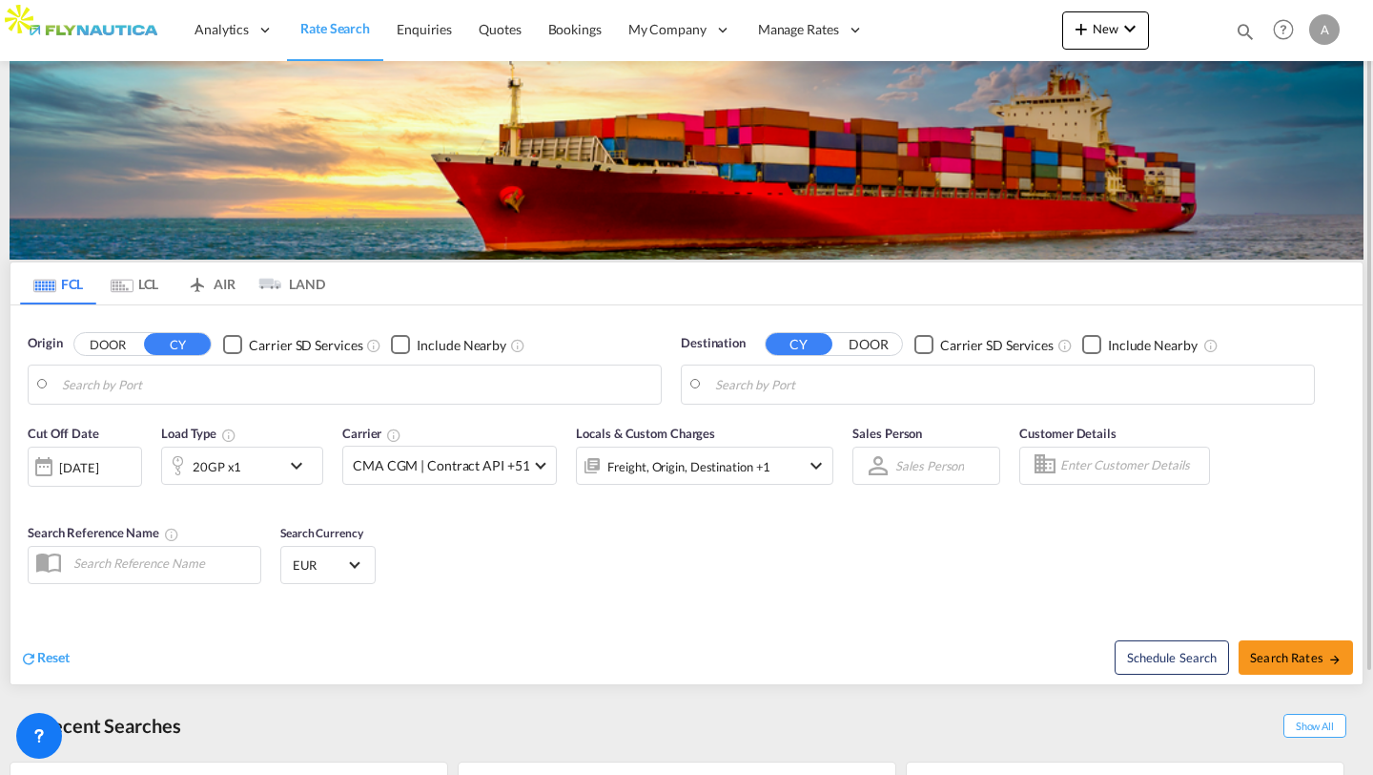
type input "[GEOGRAPHIC_DATA], [GEOGRAPHIC_DATA]"
type input "[GEOGRAPHIC_DATA], TWKHH"
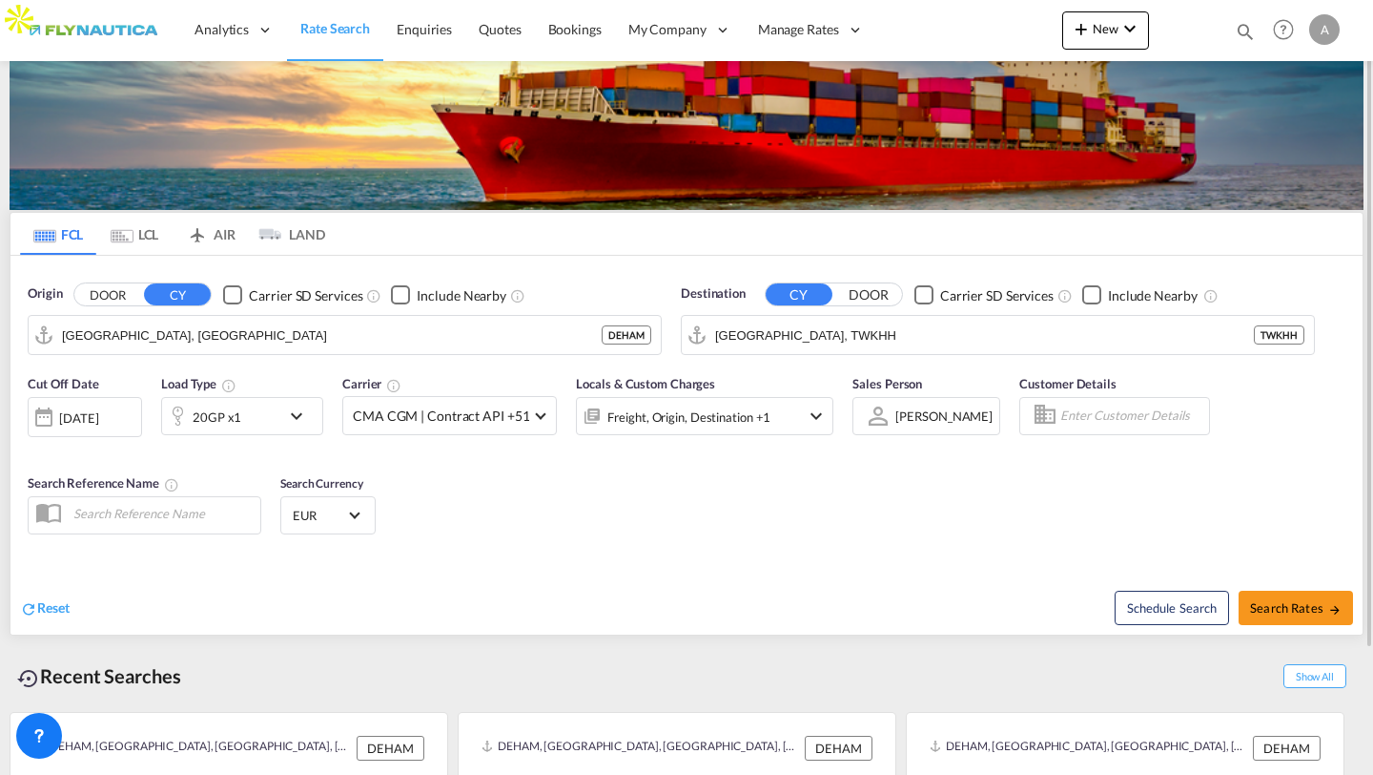
scroll to position [69, 0]
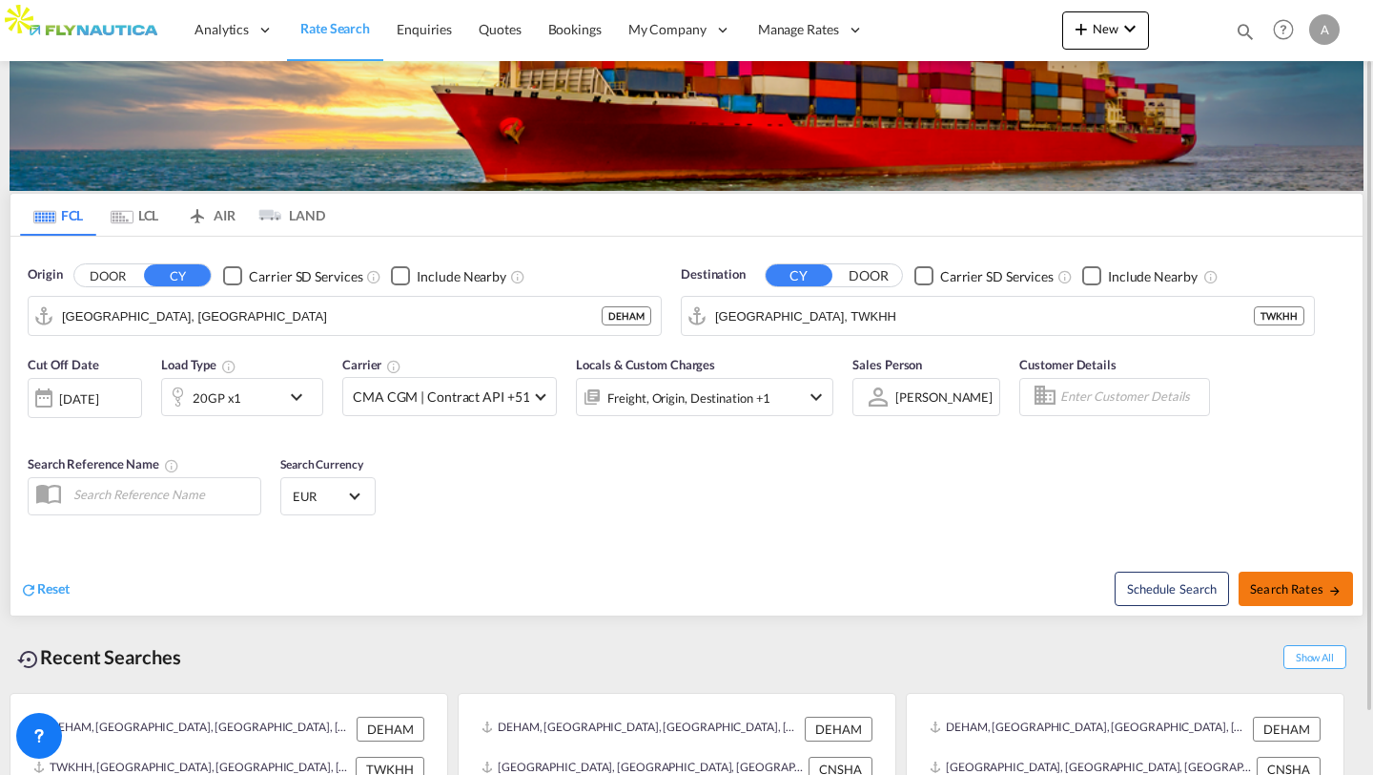
click at [1271, 584] on span "Search Rates" at bounding box center [1296, 588] width 92 height 15
type input "DEHAM to TWKHH / [DATE]"
